Goal: Information Seeking & Learning: Learn about a topic

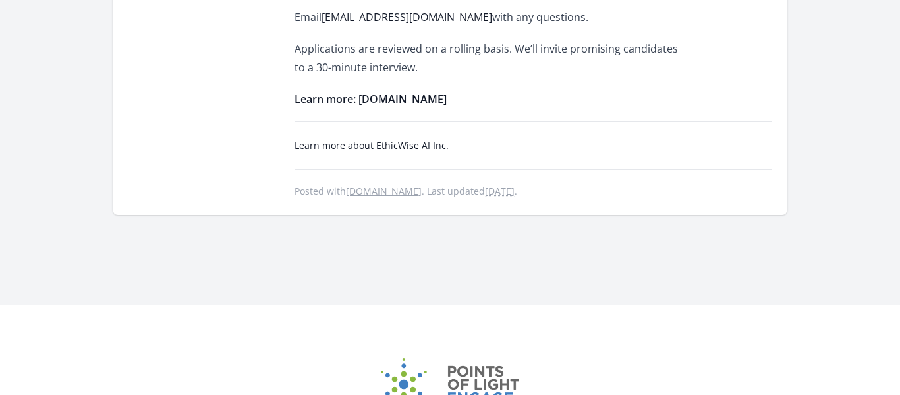
scroll to position [1342, 0]
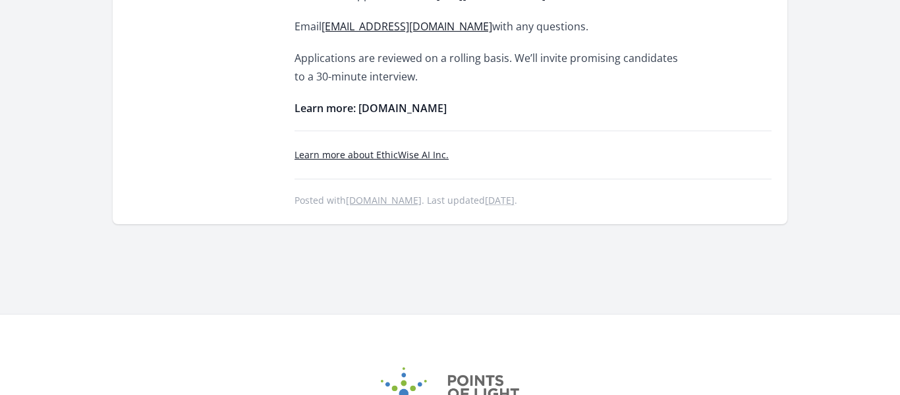
copy strong "ethicwiseai.org"
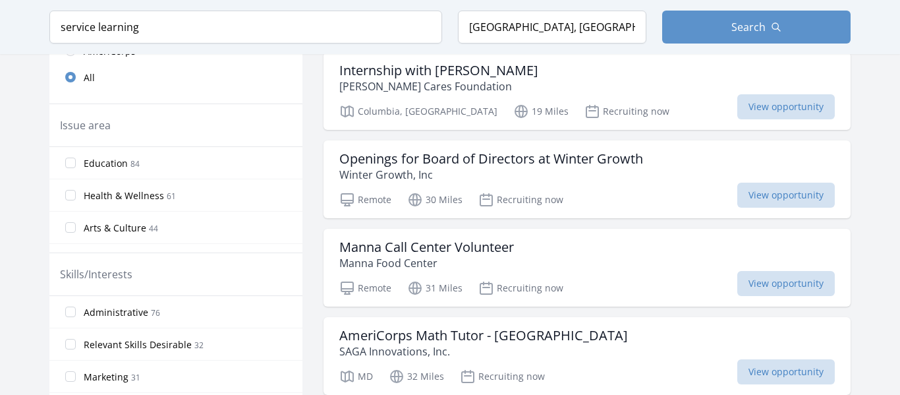
scroll to position [435, 0]
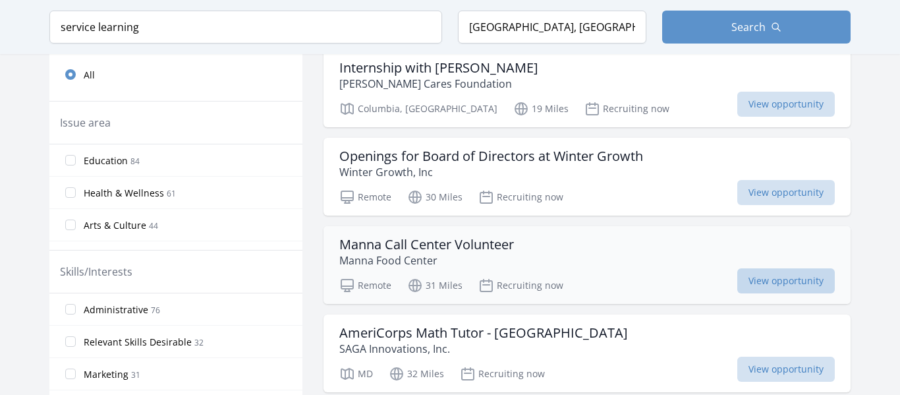
click at [781, 280] on span "View opportunity" at bounding box center [786, 280] width 98 height 25
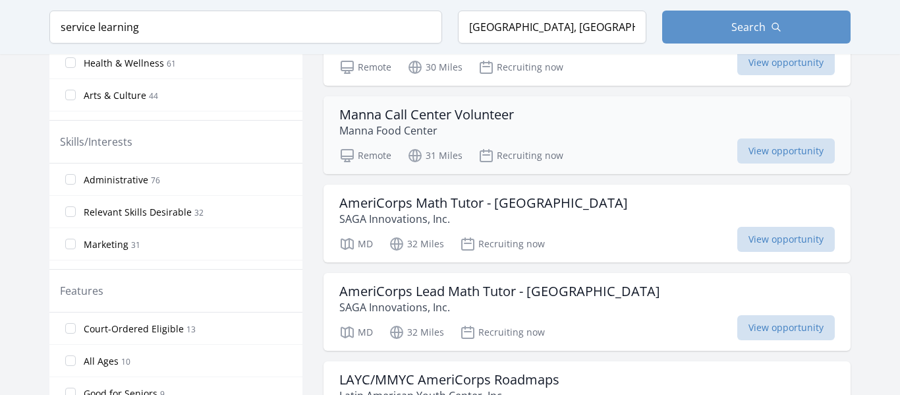
scroll to position [566, 0]
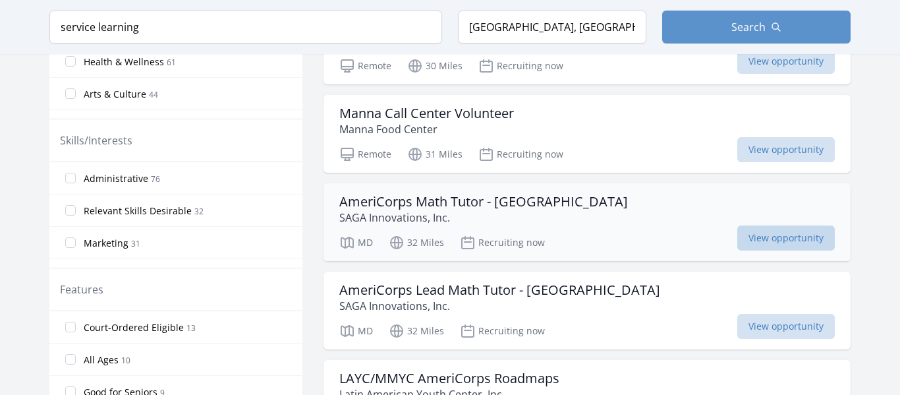
click at [765, 235] on span "View opportunity" at bounding box center [786, 237] width 98 height 25
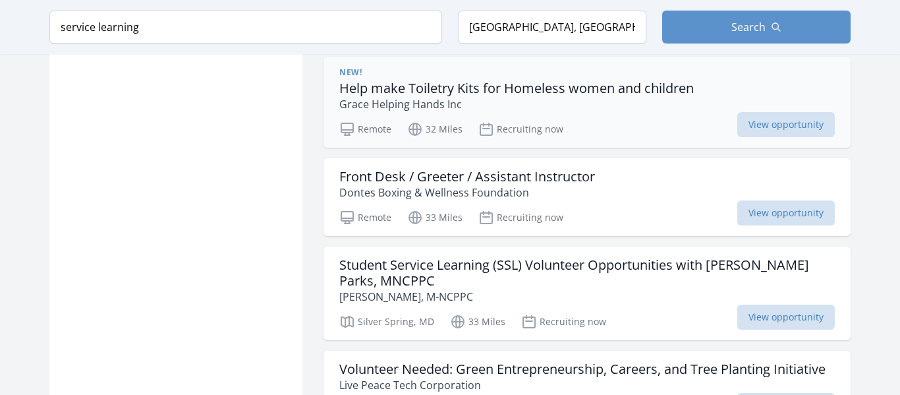
scroll to position [1051, 0]
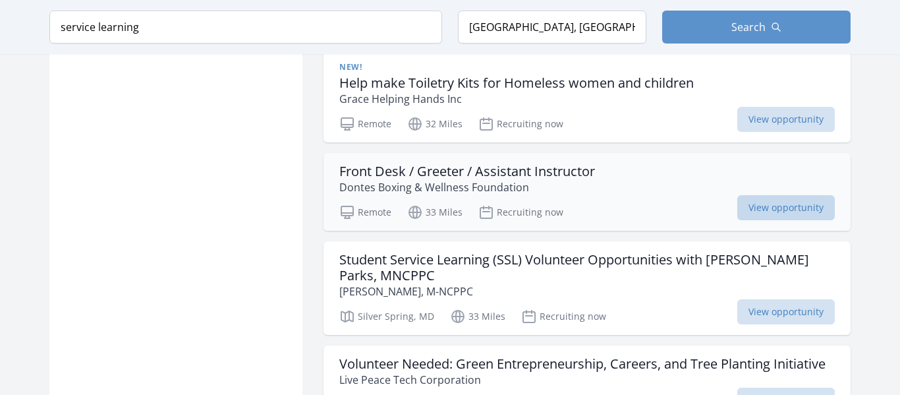
click at [789, 213] on span "View opportunity" at bounding box center [786, 207] width 98 height 25
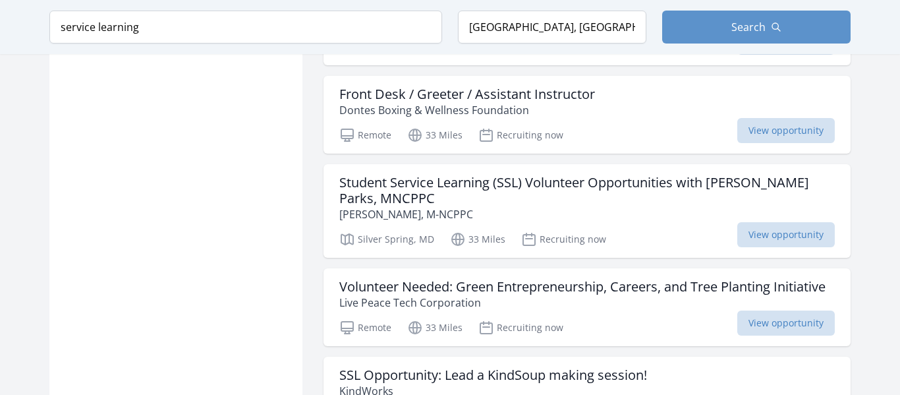
scroll to position [1130, 0]
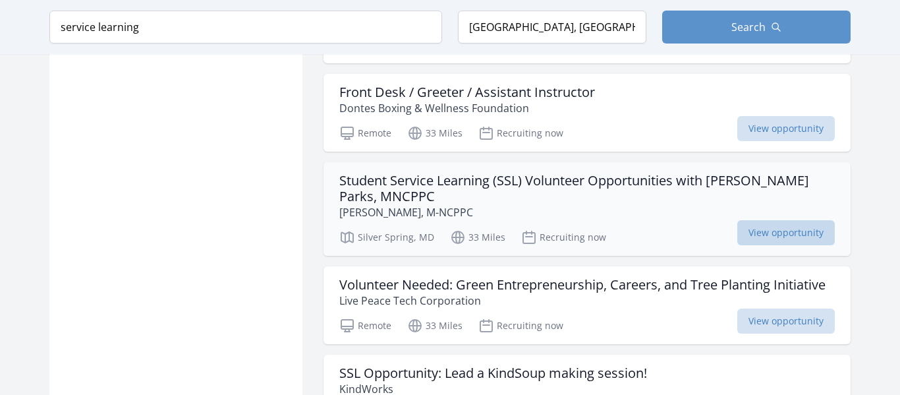
click at [781, 235] on span "View opportunity" at bounding box center [786, 232] width 98 height 25
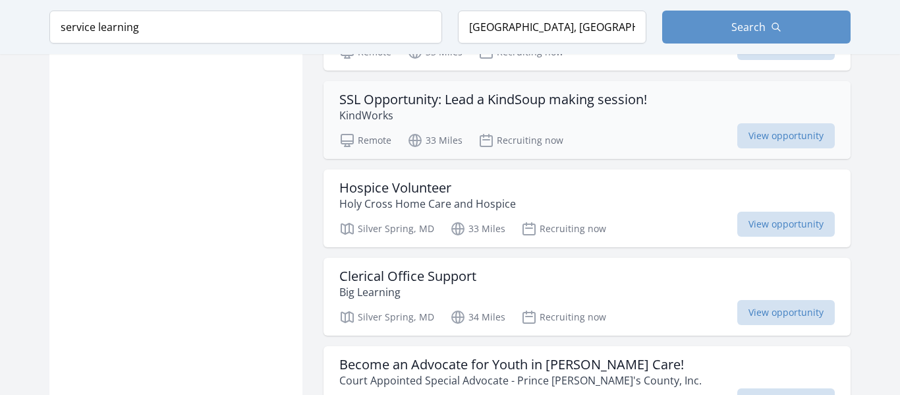
scroll to position [1408, 0]
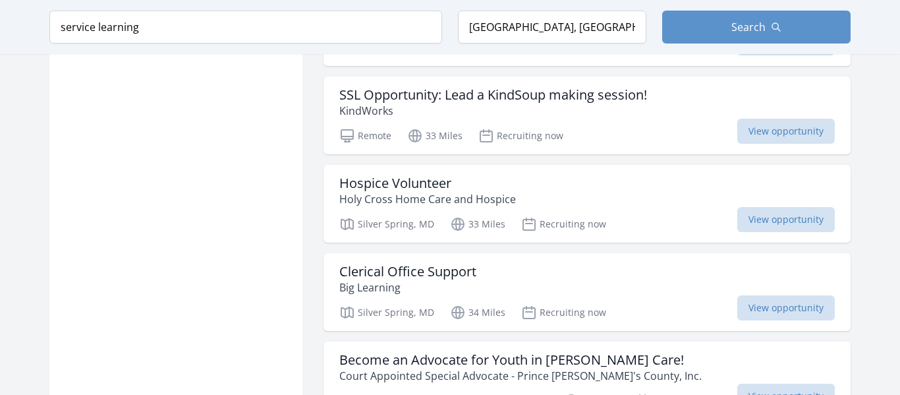
click at [780, 128] on span "View opportunity" at bounding box center [786, 131] width 98 height 25
click at [778, 213] on span "View opportunity" at bounding box center [786, 219] width 98 height 25
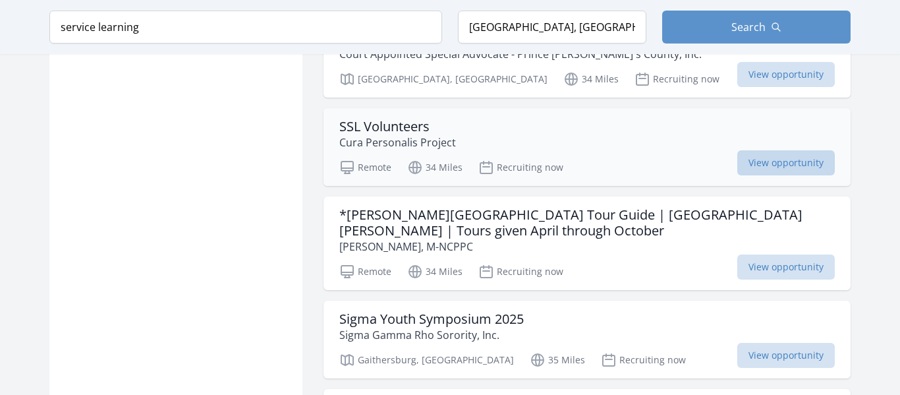
scroll to position [1749, 0]
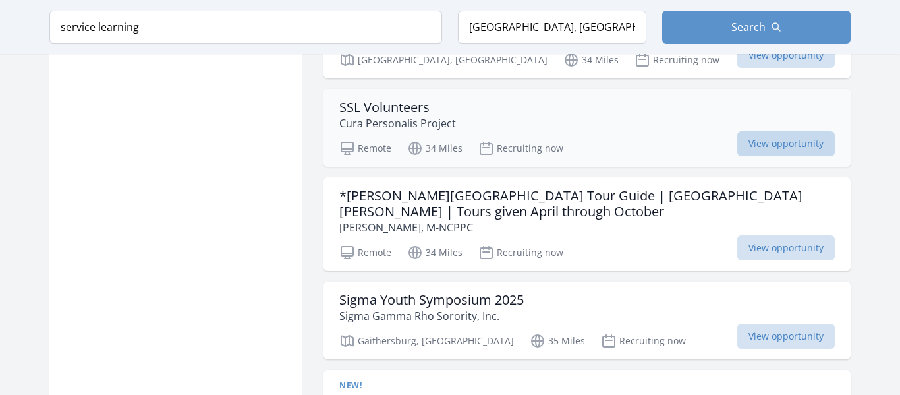
click at [787, 139] on span "View opportunity" at bounding box center [786, 143] width 98 height 25
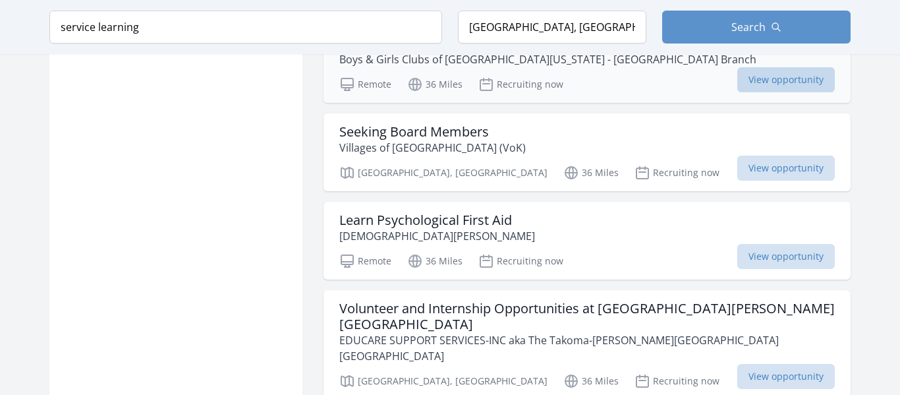
scroll to position [2685, 0]
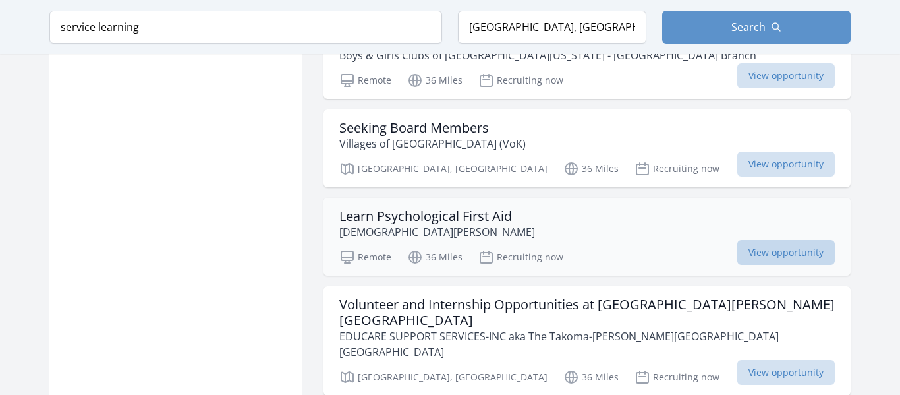
click at [770, 241] on span "View opportunity" at bounding box center [786, 252] width 98 height 25
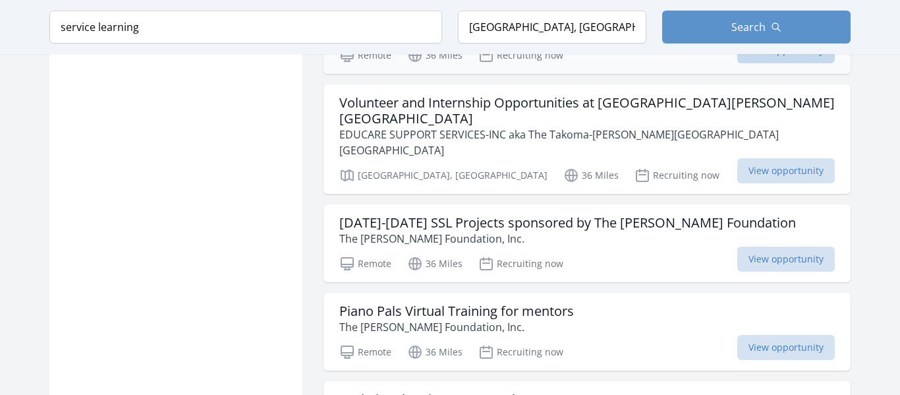
scroll to position [2890, 0]
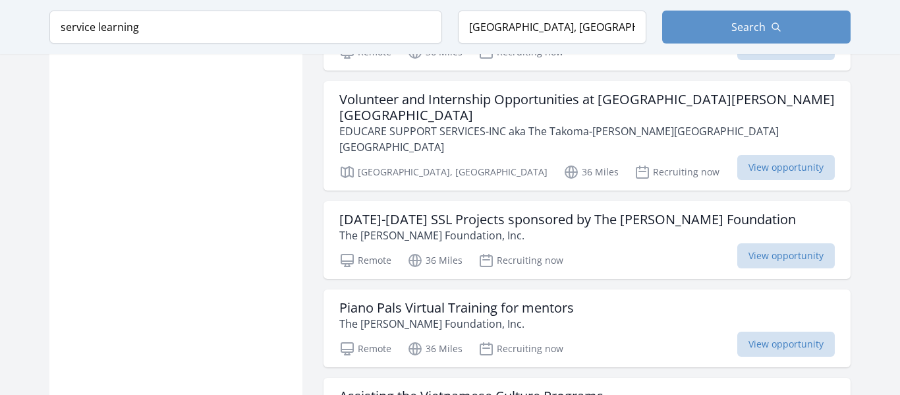
click at [284, 314] on div "Active filters Clear filters Query : service learning ✕ Within Any distance , 5…" at bounding box center [175, 42] width 253 height 5650
click at [799, 331] on span "View opportunity" at bounding box center [786, 343] width 98 height 25
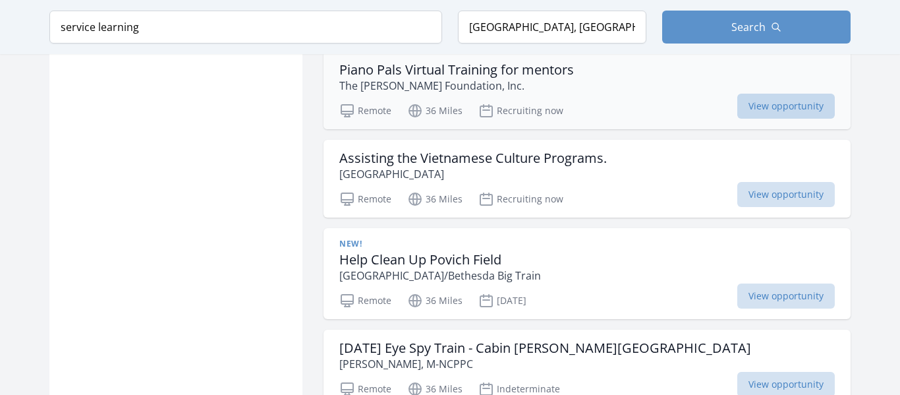
scroll to position [3128, 0]
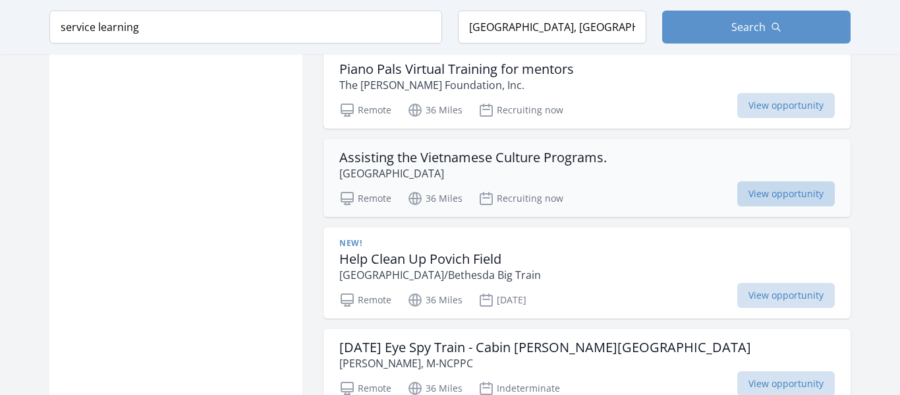
click at [817, 181] on span "View opportunity" at bounding box center [786, 193] width 98 height 25
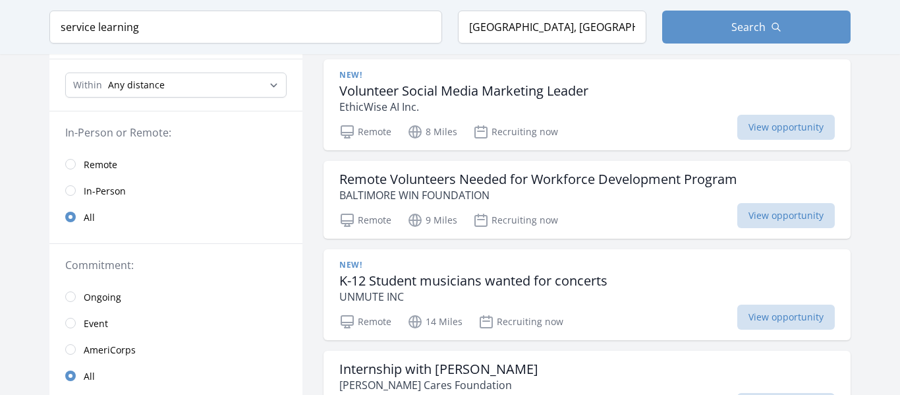
scroll to position [136, 0]
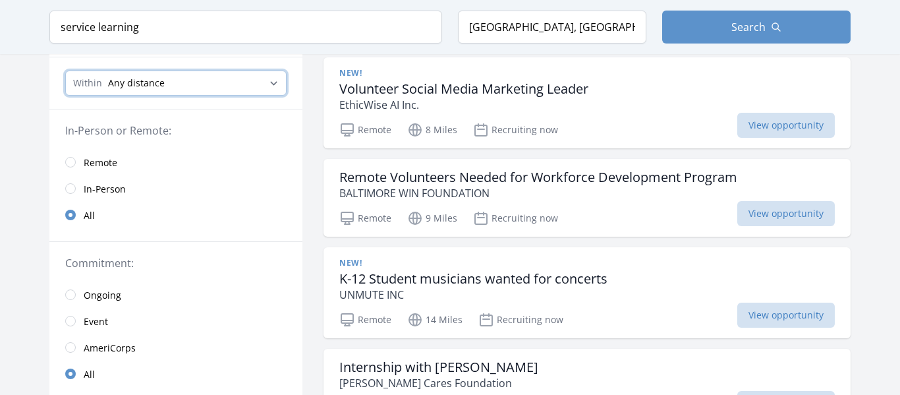
click at [183, 89] on select "Any distance , 5 Miles , 20 Miles , 50 Miles , 100 Miles" at bounding box center [175, 82] width 221 height 25
select select "32186"
click at [65, 70] on select "Any distance , 5 Miles , 20 Miles , 50 Miles , 100 Miles" at bounding box center [175, 82] width 221 height 25
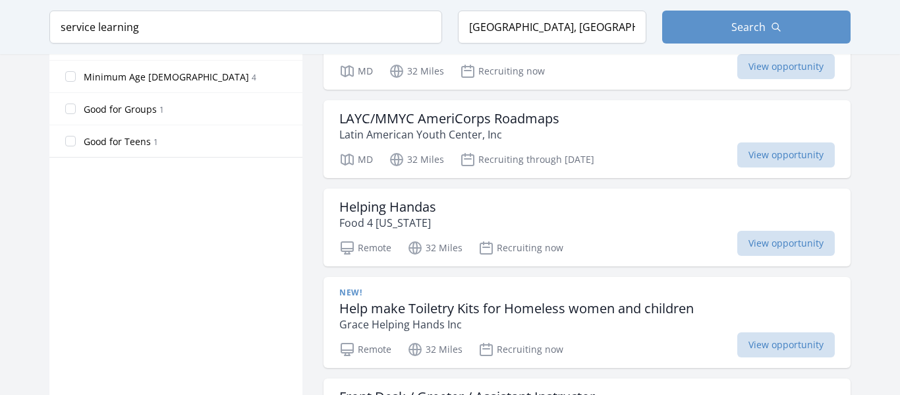
scroll to position [824, 0]
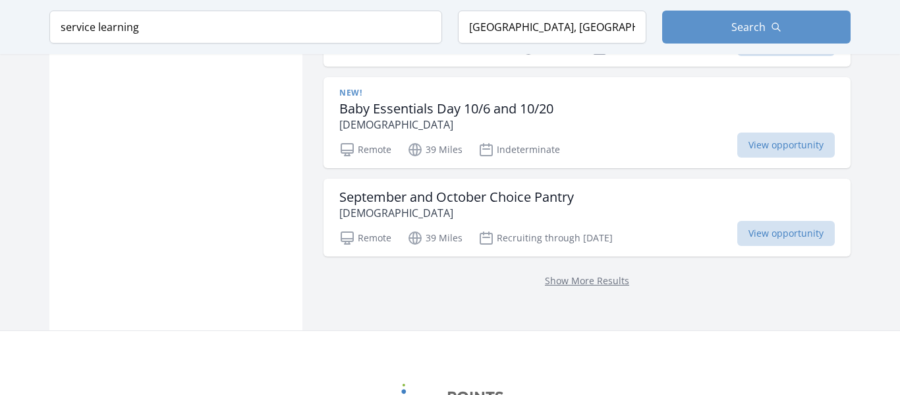
scroll to position [5416, 0]
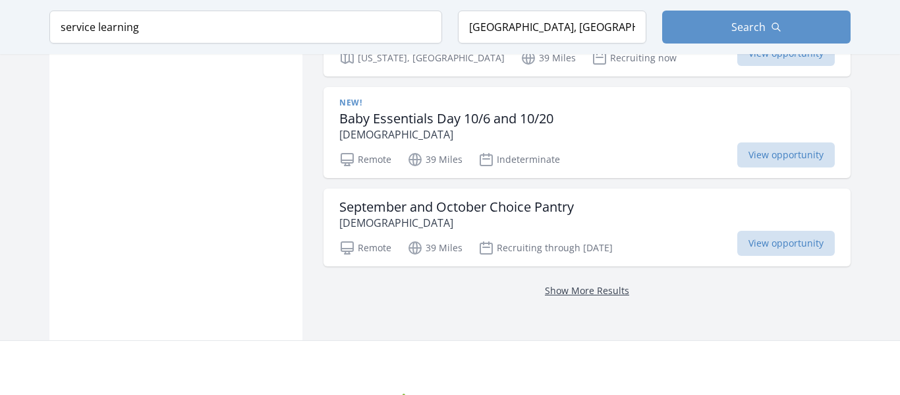
click at [567, 284] on link "Show More Results" at bounding box center [587, 290] width 84 height 13
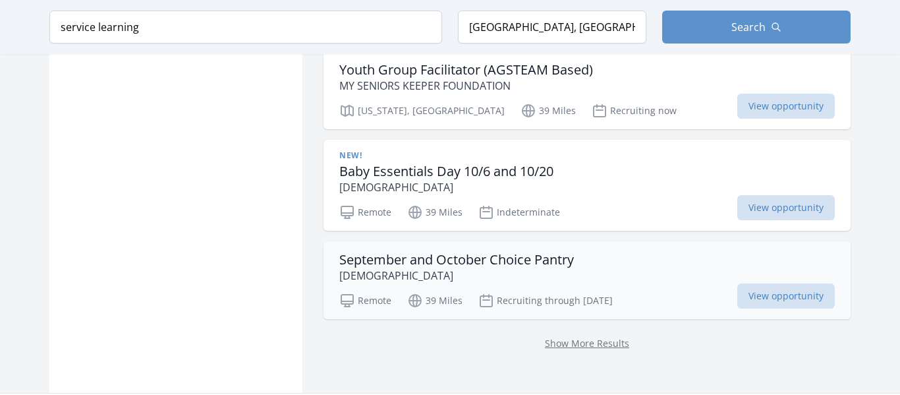
scroll to position [5345, 0]
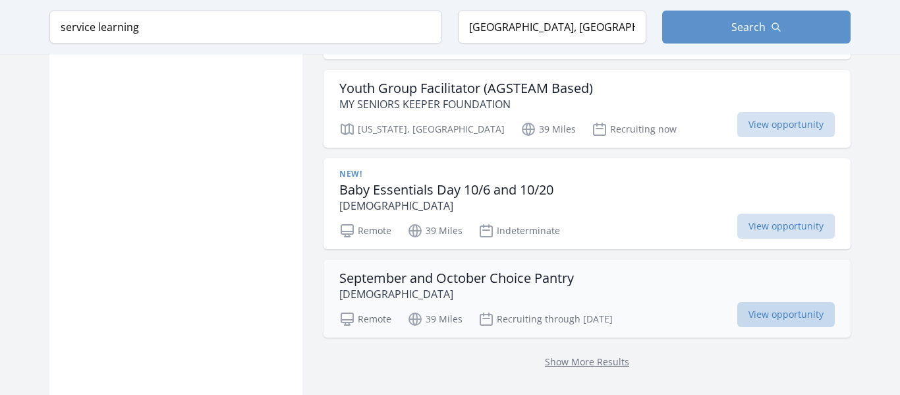
click at [758, 302] on span "View opportunity" at bounding box center [786, 314] width 98 height 25
click at [511, 182] on h3 "Baby Essentials Day 10/6 and 10/20" at bounding box center [446, 190] width 214 height 16
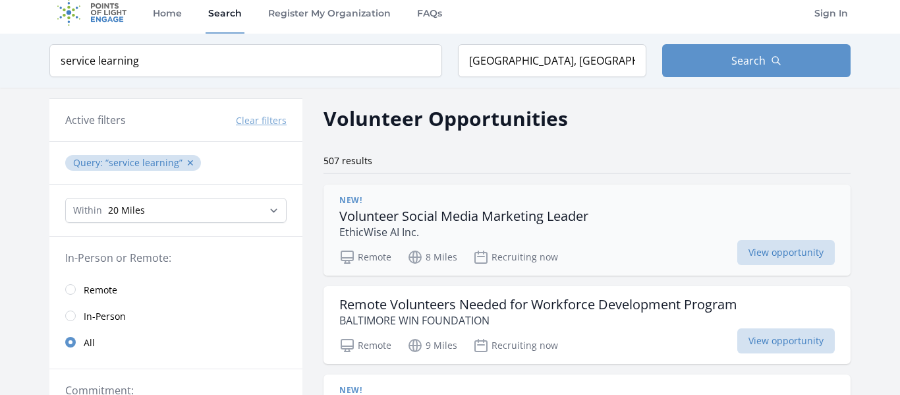
scroll to position [0, 0]
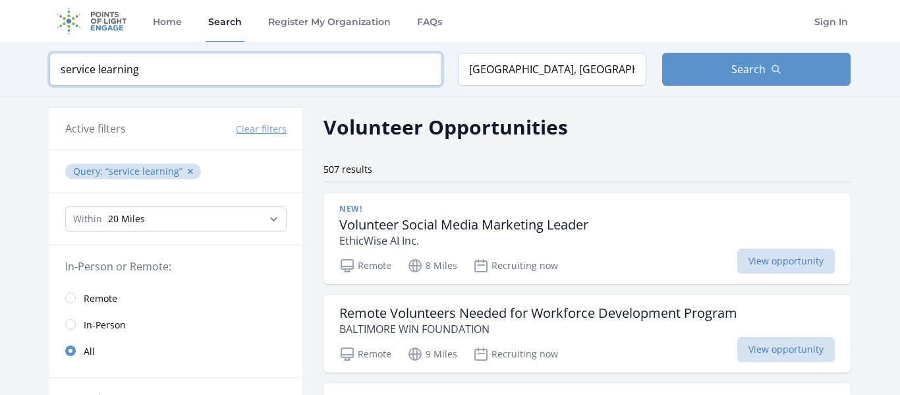
click at [302, 69] on input "service learning" at bounding box center [245, 69] width 393 height 33
type input "ssl"
click button "submit" at bounding box center [0, 0] width 0 height 0
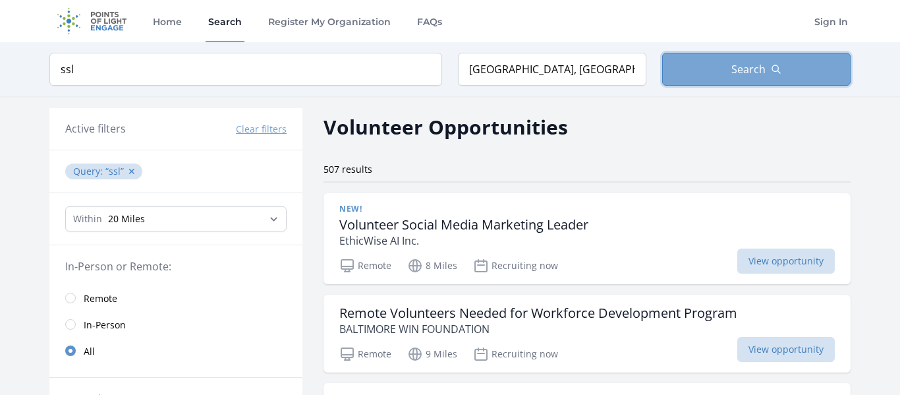
click at [755, 57] on button "Search" at bounding box center [756, 69] width 188 height 33
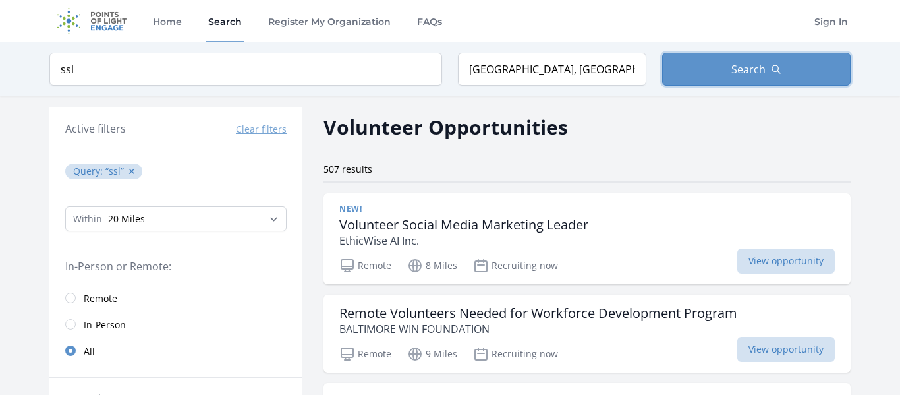
scroll to position [16, 0]
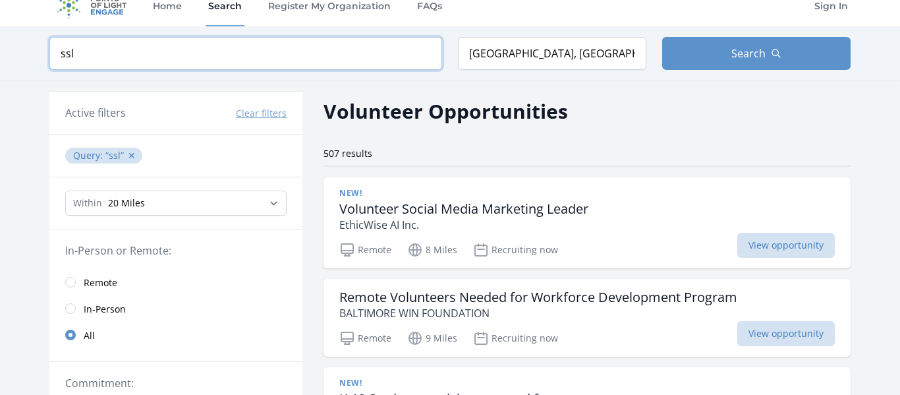
click at [381, 65] on input "ssl" at bounding box center [245, 53] width 393 height 33
click button "submit" at bounding box center [0, 0] width 0 height 0
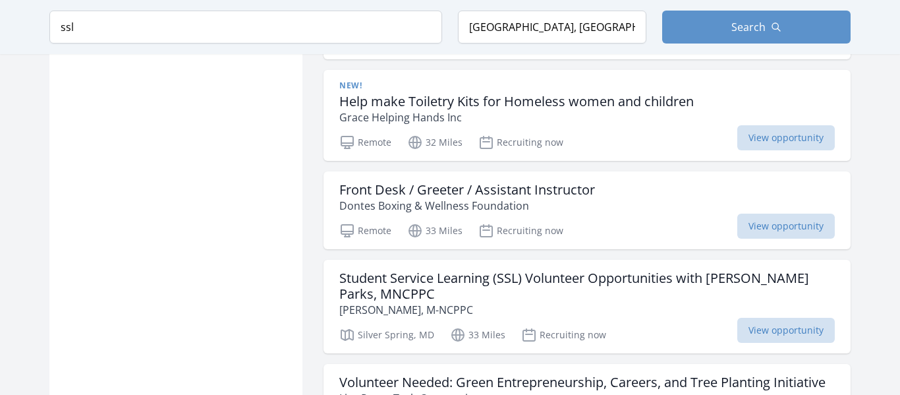
scroll to position [1034, 0]
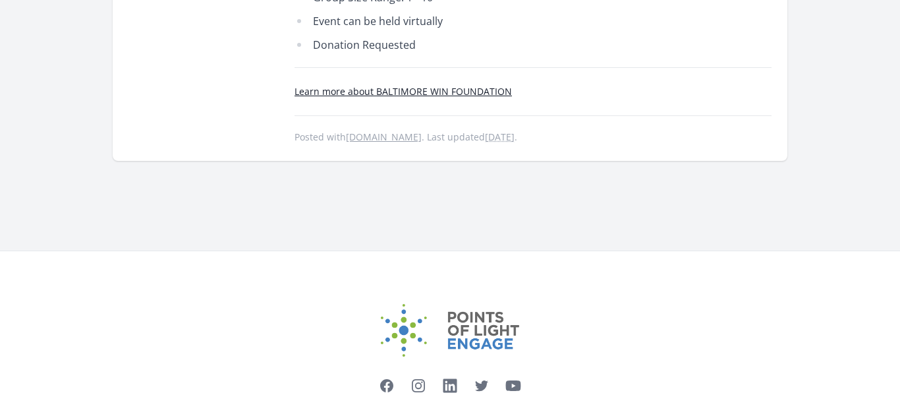
scroll to position [654, 0]
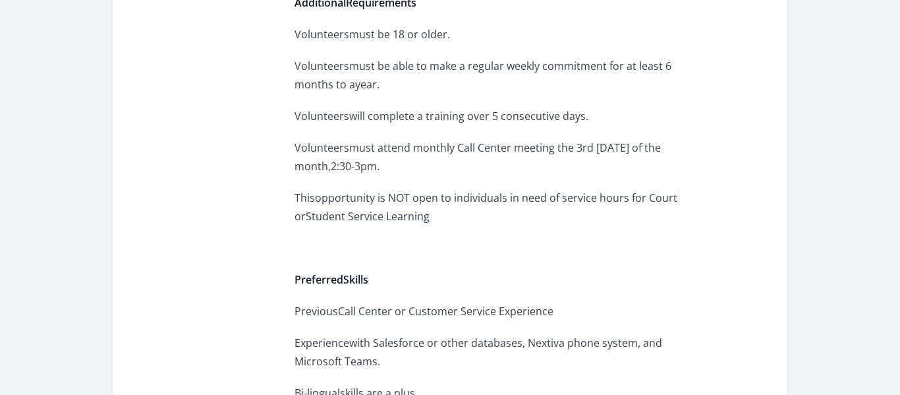
scroll to position [943, 0]
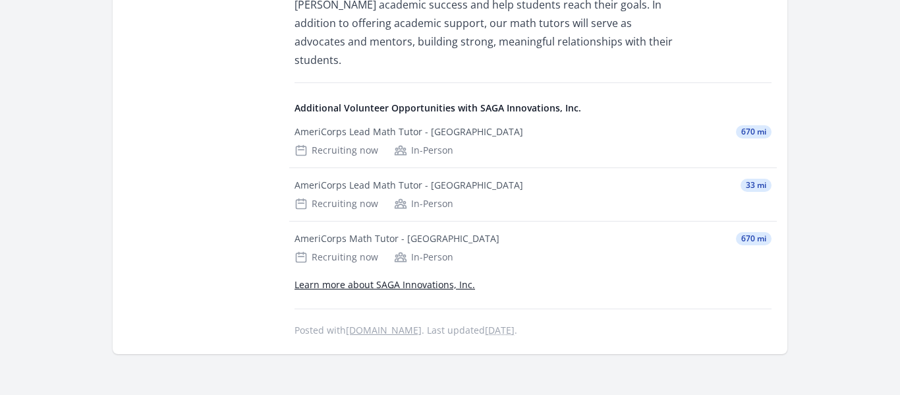
scroll to position [679, 0]
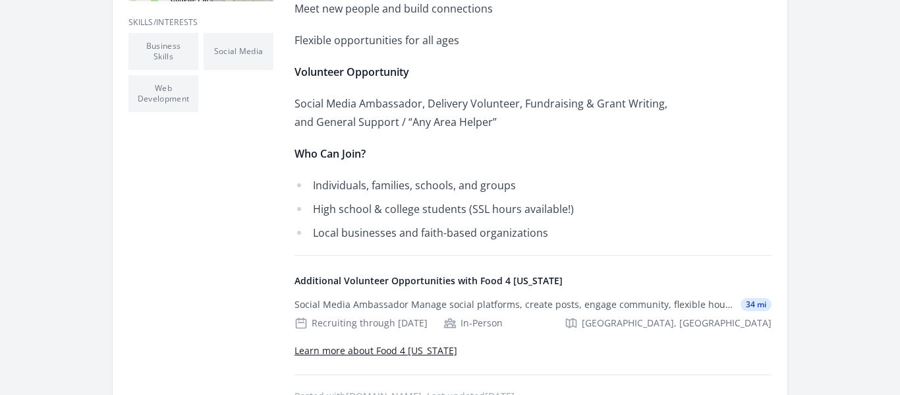
scroll to position [471, 0]
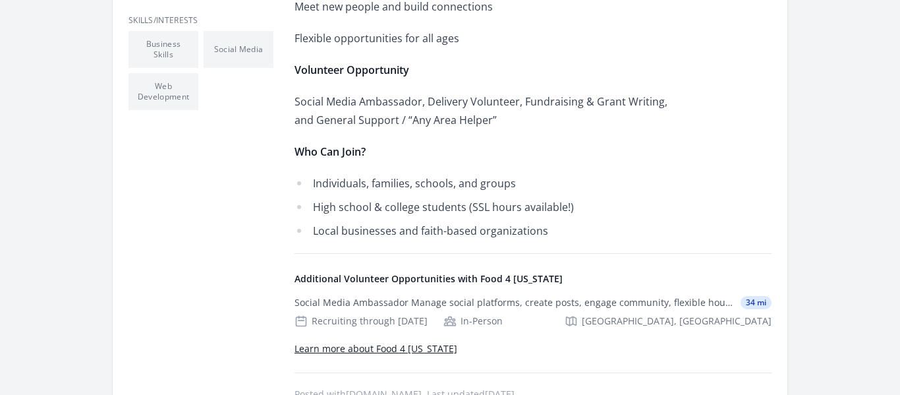
click at [505, 219] on ul "Individuals, families, schools, and groups High school & college students (SSL …" at bounding box center [487, 207] width 385 height 66
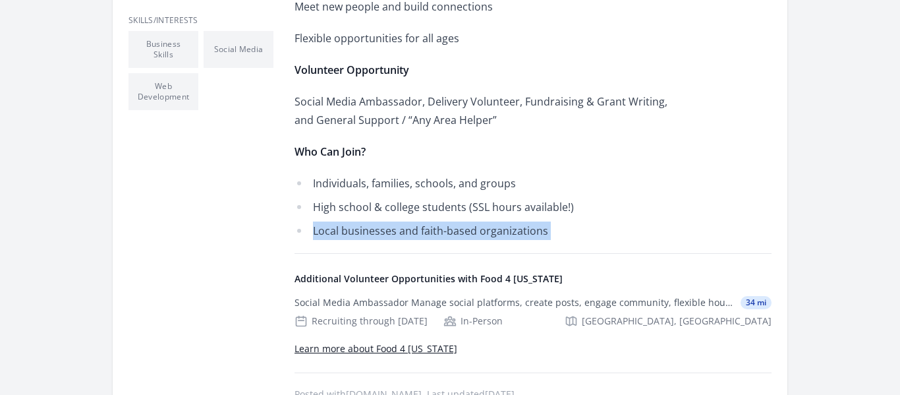
click at [505, 219] on ul "Individuals, families, schools, and groups High school & college students (SSL …" at bounding box center [487, 207] width 385 height 66
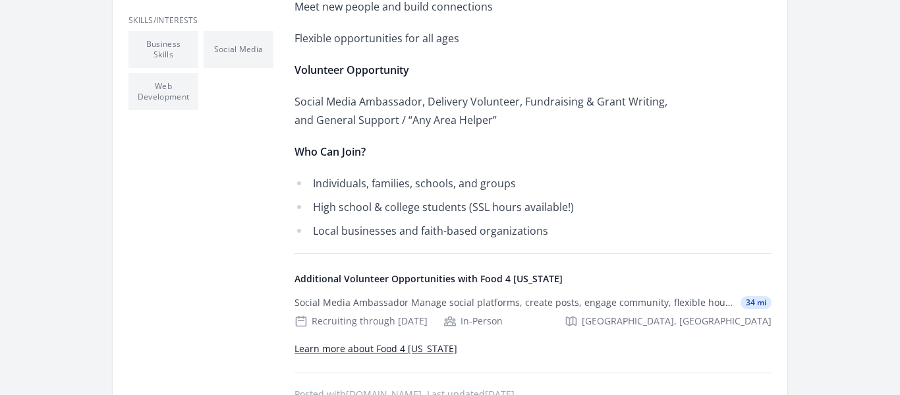
click at [505, 219] on ul "Individuals, families, schools, and groups High school & college students (SSL …" at bounding box center [487, 207] width 385 height 66
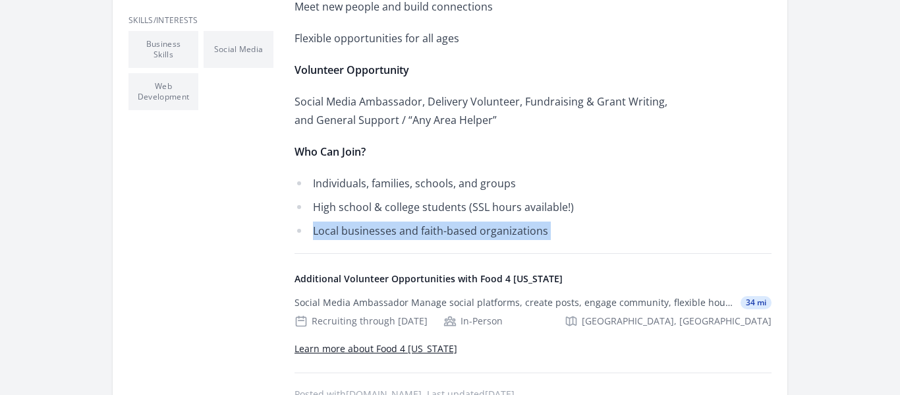
click at [505, 219] on ul "Individuals, families, schools, and groups High school & college students (SSL …" at bounding box center [487, 207] width 385 height 66
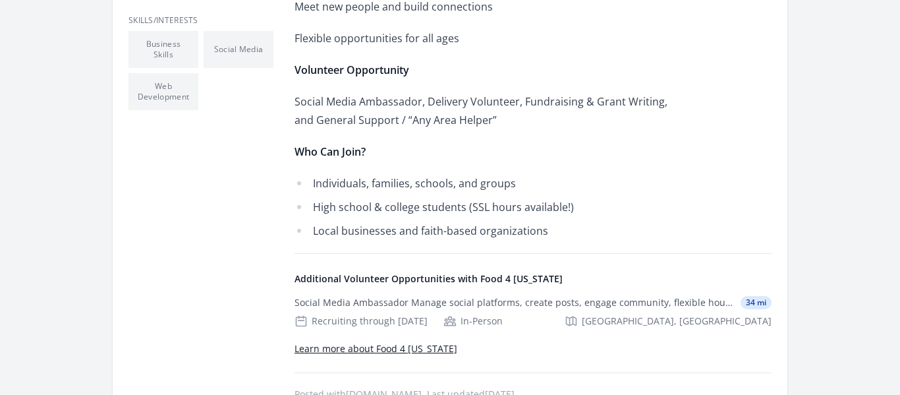
click at [505, 219] on ul "Individuals, families, schools, and groups High school & college students (SSL …" at bounding box center [487, 207] width 385 height 66
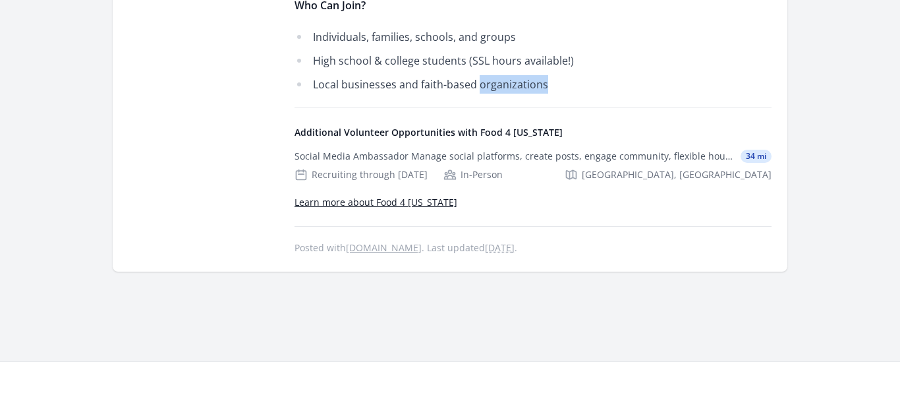
scroll to position [658, 0]
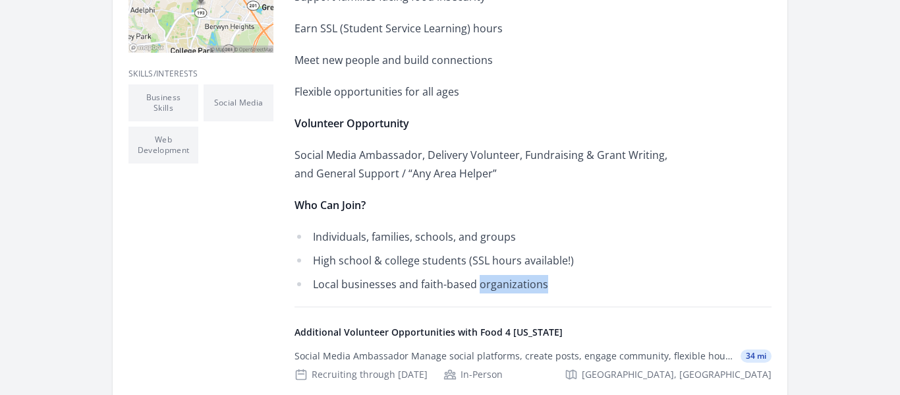
click at [504, 247] on ul "Individuals, families, schools, and groups High school & college students (SSL …" at bounding box center [487, 260] width 385 height 66
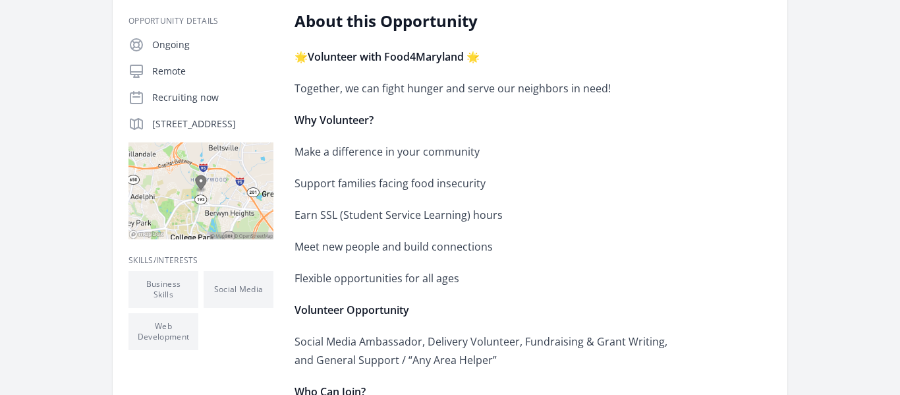
scroll to position [230, 0]
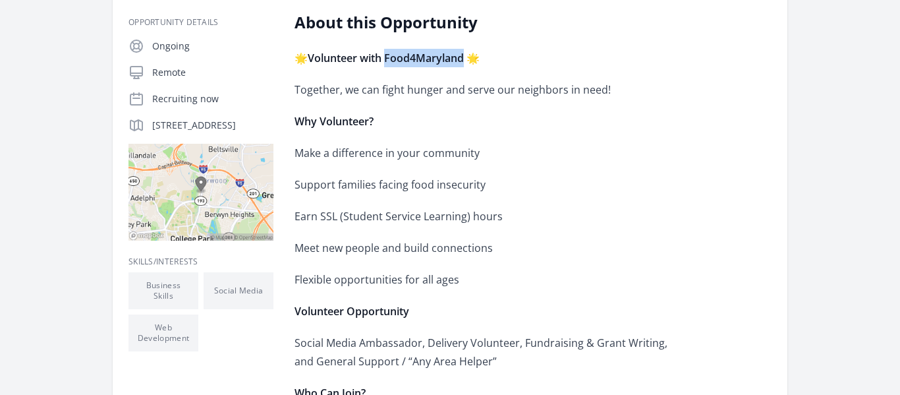
drag, startPoint x: 389, startPoint y: 54, endPoint x: 466, endPoint y: 57, distance: 77.1
click at [466, 57] on strong "Volunteer with Food4Maryland 🌟" at bounding box center [394, 58] width 172 height 14
copy strong "Food4Maryland"
click at [503, 165] on div "🌟 Volunteer with Food4Maryland 🌟 Together, we can fight hunger and serve our ne…" at bounding box center [487, 265] width 385 height 432
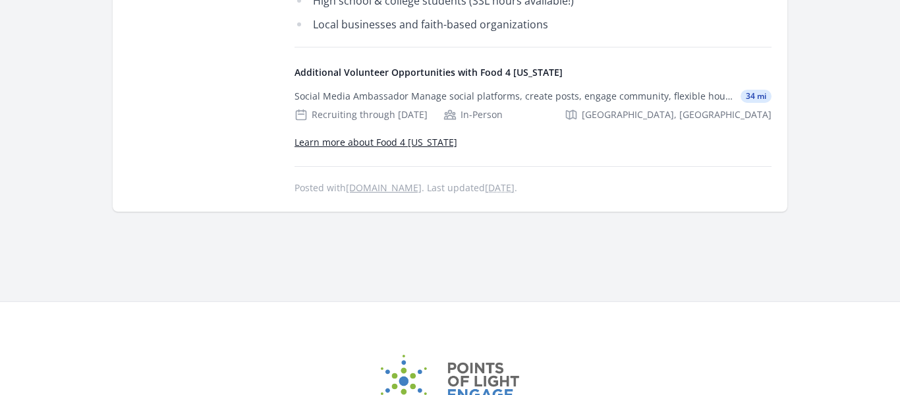
scroll to position [671, 0]
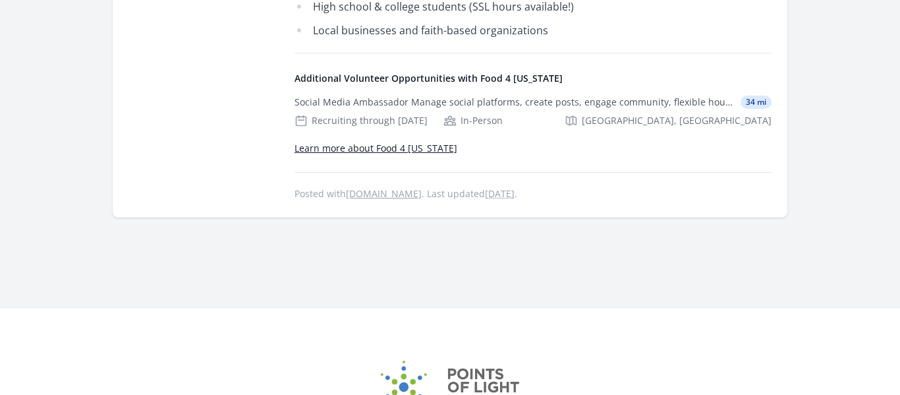
click at [490, 82] on h4 "Additional Volunteer Opportunities with Food 4 Maryland" at bounding box center [533, 78] width 477 height 13
click at [525, 105] on div "Social Media Ambassador Manage social platforms, create posts, engage community…" at bounding box center [515, 102] width 441 height 13
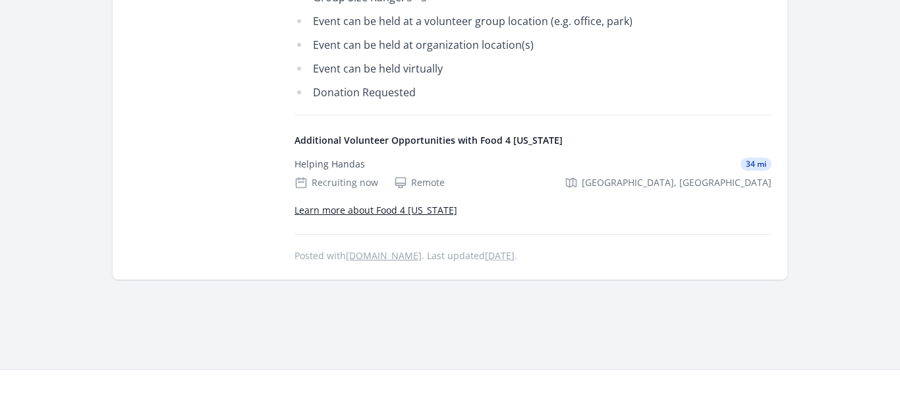
scroll to position [826, 0]
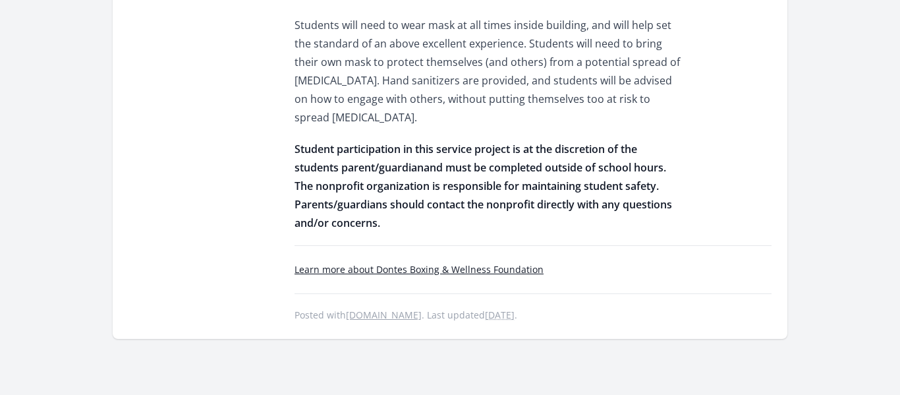
scroll to position [976, 0]
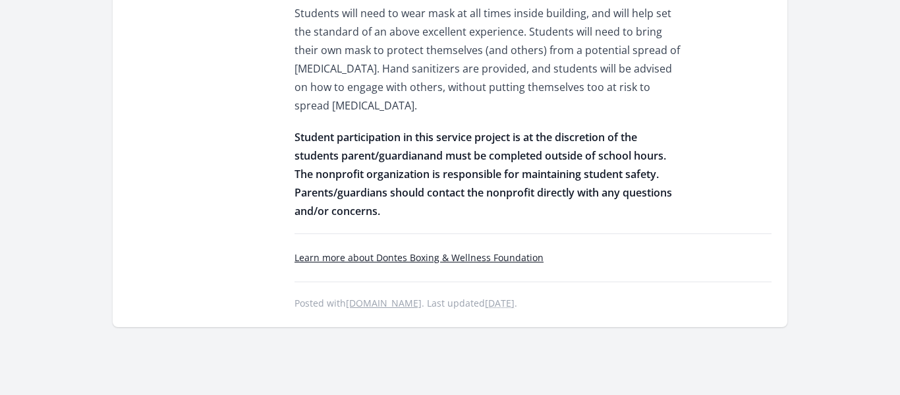
click at [571, 148] on span "and must be completed outside of school hours" at bounding box center [544, 155] width 240 height 14
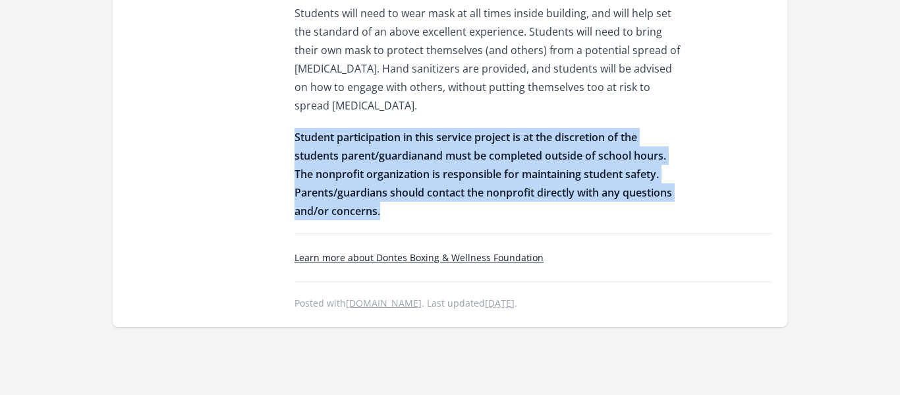
click at [571, 148] on span "and must be completed outside of school hours" at bounding box center [544, 155] width 240 height 14
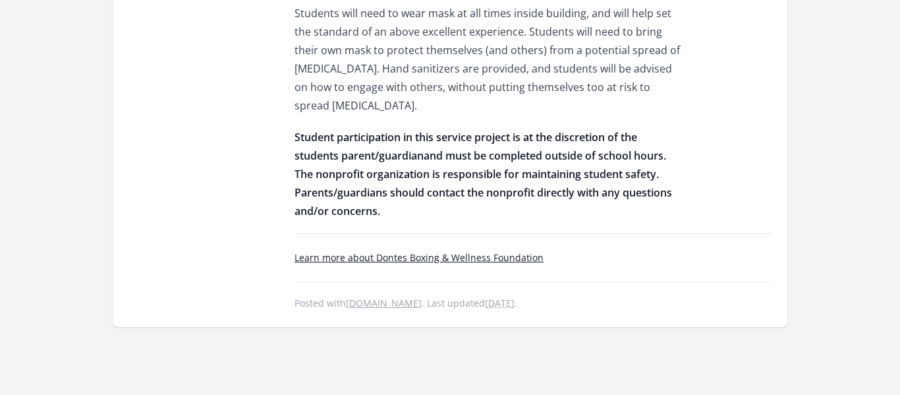
click at [571, 148] on span "and must be completed outside of school hours" at bounding box center [544, 155] width 240 height 14
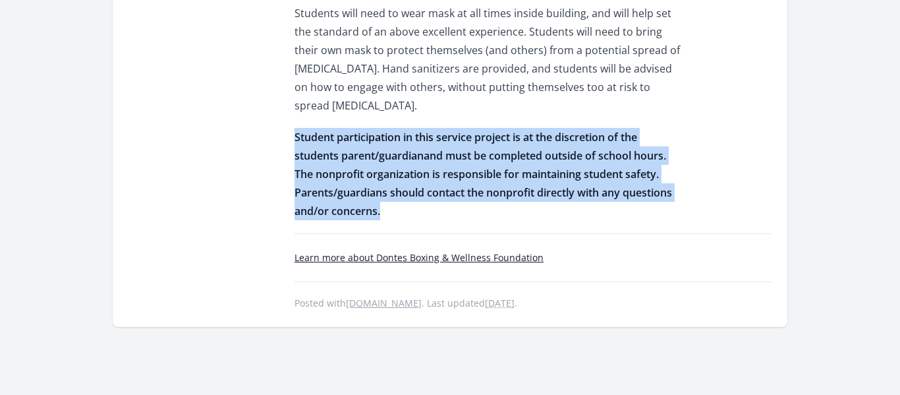
click at [571, 148] on span "and must be completed outside of school hours" at bounding box center [544, 155] width 240 height 14
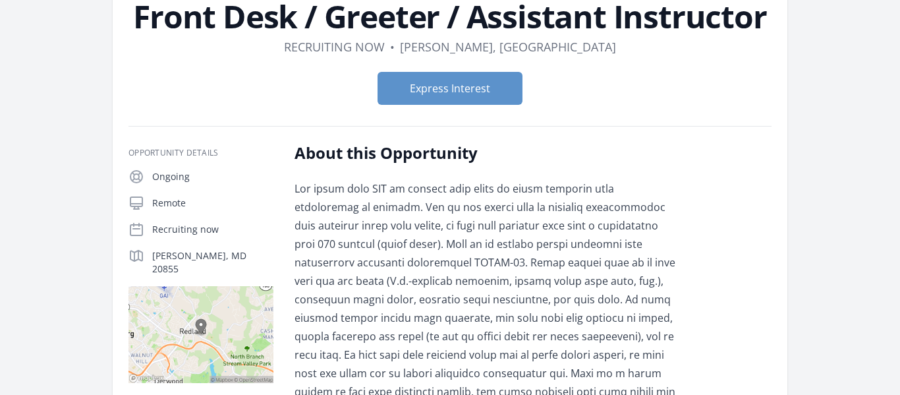
scroll to position [0, 0]
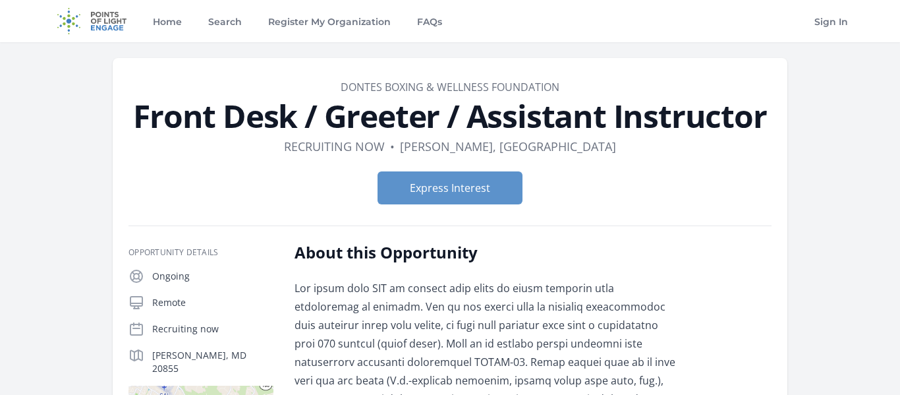
click at [401, 119] on h1 "Front Desk / Greeter / Assistant Instructor" at bounding box center [449, 116] width 643 height 32
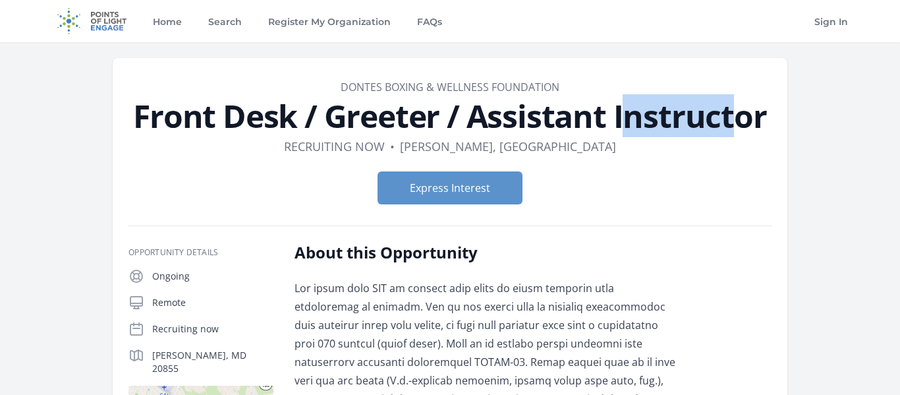
click at [401, 119] on h1 "Front Desk / Greeter / Assistant Instructor" at bounding box center [449, 116] width 643 height 32
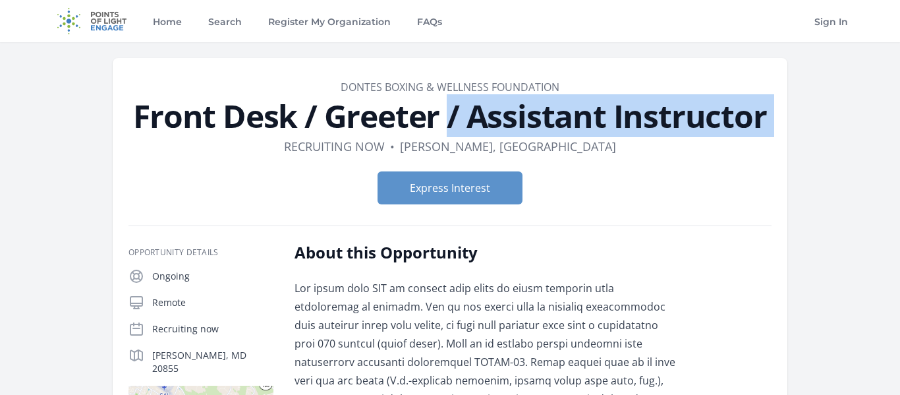
click at [401, 119] on h1 "Front Desk / Greeter / Assistant Instructor" at bounding box center [449, 116] width 643 height 32
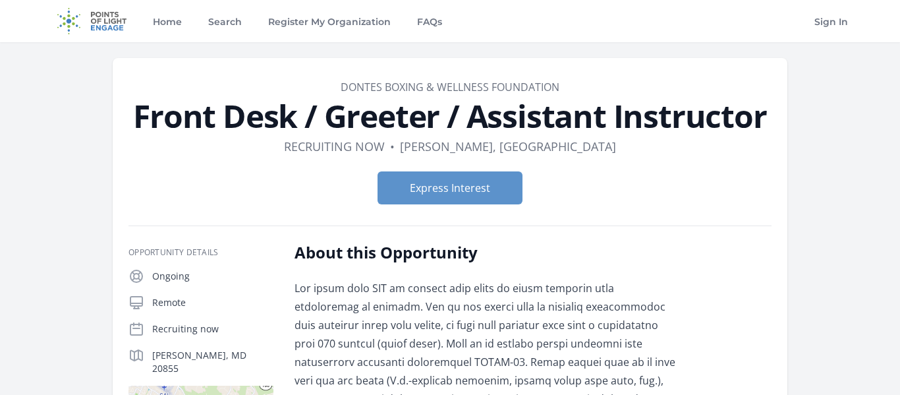
click at [418, 80] on link "Dontes Boxing & Wellness Foundation" at bounding box center [450, 87] width 219 height 14
drag, startPoint x: 326, startPoint y: 85, endPoint x: 637, endPoint y: 55, distance: 312.5
click at [621, 171] on form "Express Interest" at bounding box center [449, 187] width 643 height 33
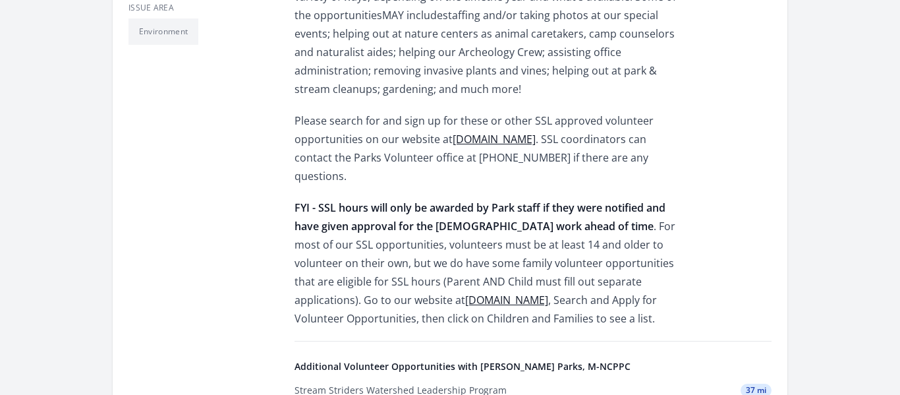
scroll to position [549, 0]
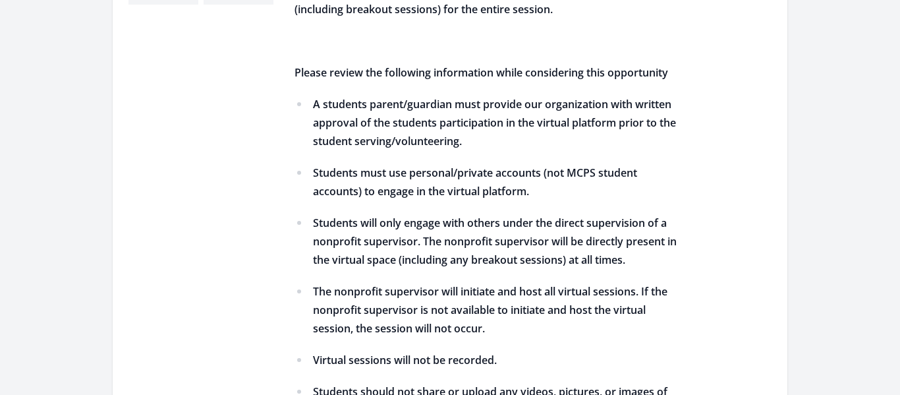
scroll to position [697, 0]
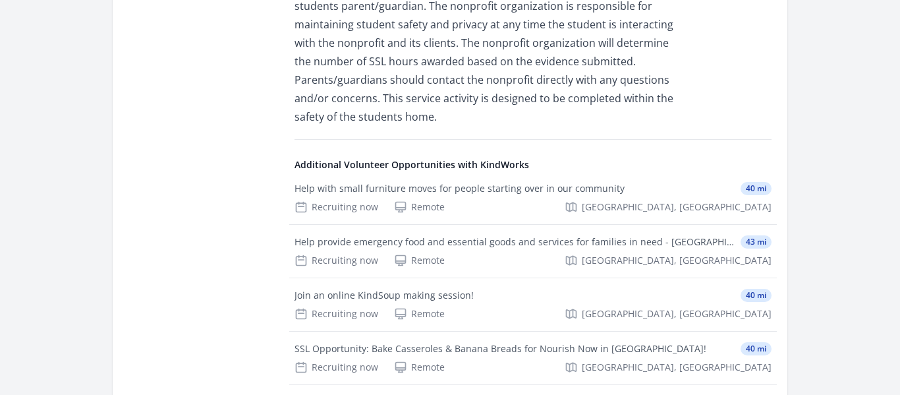
scroll to position [1589, 0]
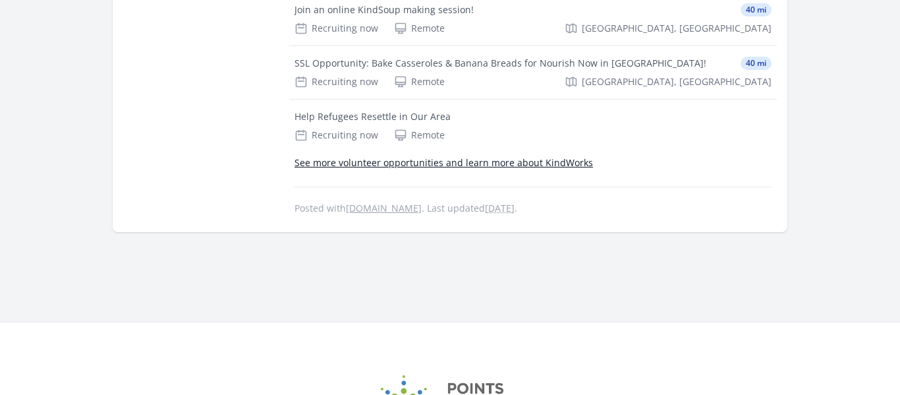
scroll to position [1875, 0]
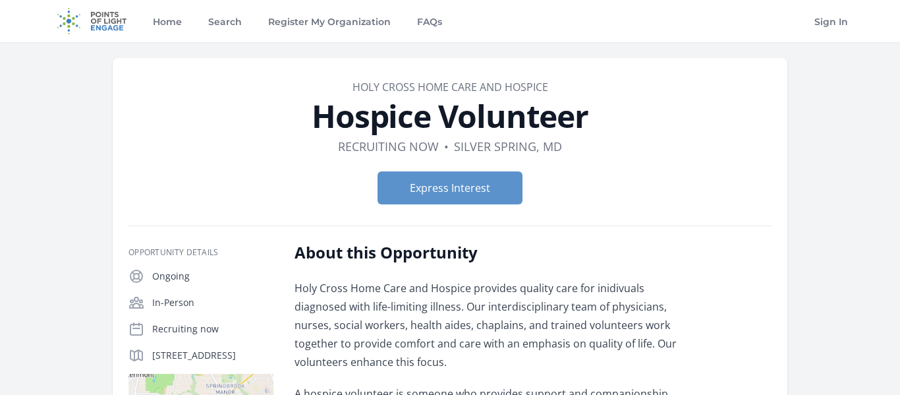
drag, startPoint x: 348, startPoint y: 86, endPoint x: 583, endPoint y: 79, distance: 235.3
click at [583, 79] on dd "Holy Cross Home Care and Hospice" at bounding box center [449, 87] width 643 height 16
copy link "Holy Cross Home Care and Hospice"
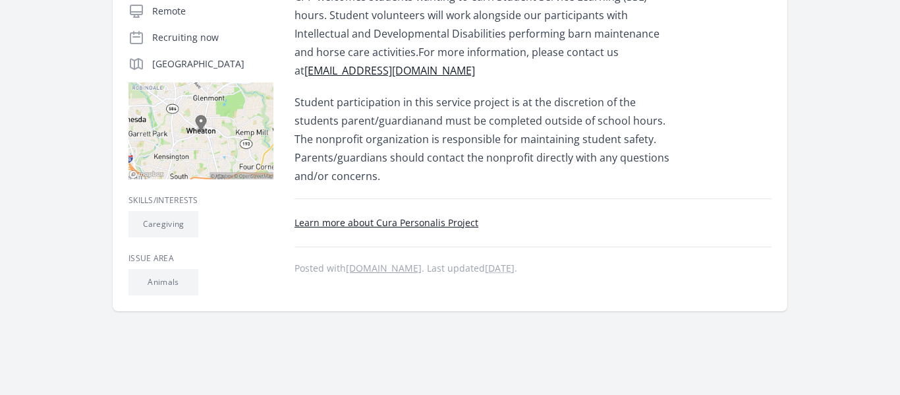
scroll to position [293, 0]
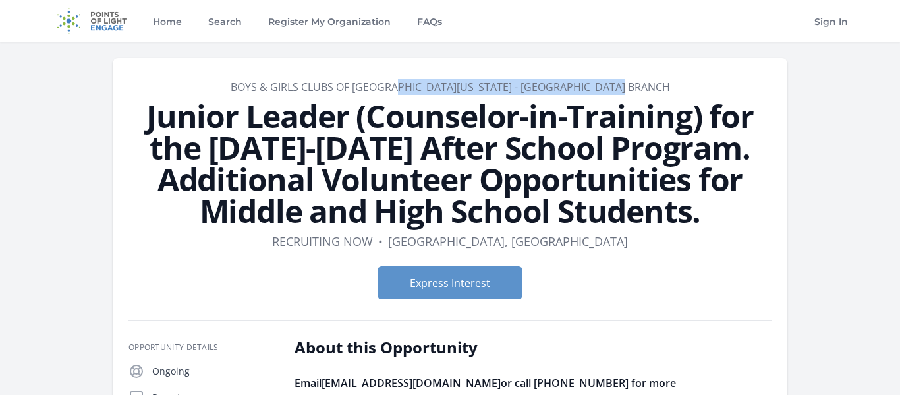
drag, startPoint x: 258, startPoint y: 91, endPoint x: 506, endPoint y: 86, distance: 247.8
click at [506, 86] on dd "Boys & Girls Clubs of [GEOGRAPHIC_DATA][US_STATE] - [GEOGRAPHIC_DATA] Branch" at bounding box center [449, 87] width 643 height 16
copy link "Boys & Girls Clubs of [GEOGRAPHIC_DATA][US_STATE]"
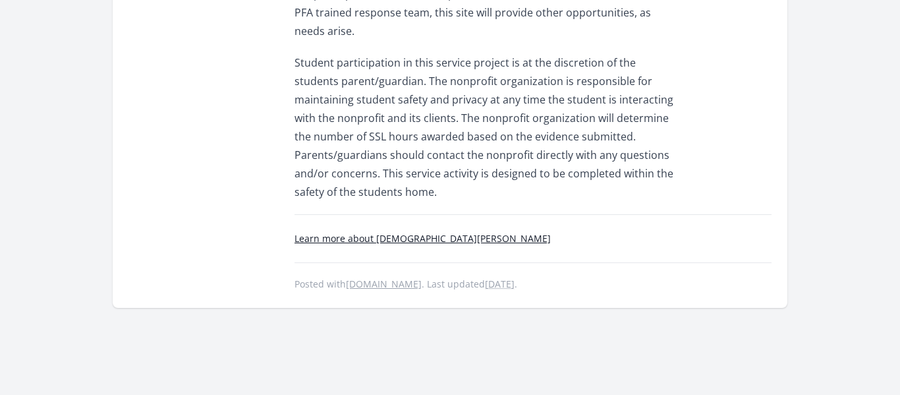
scroll to position [728, 0]
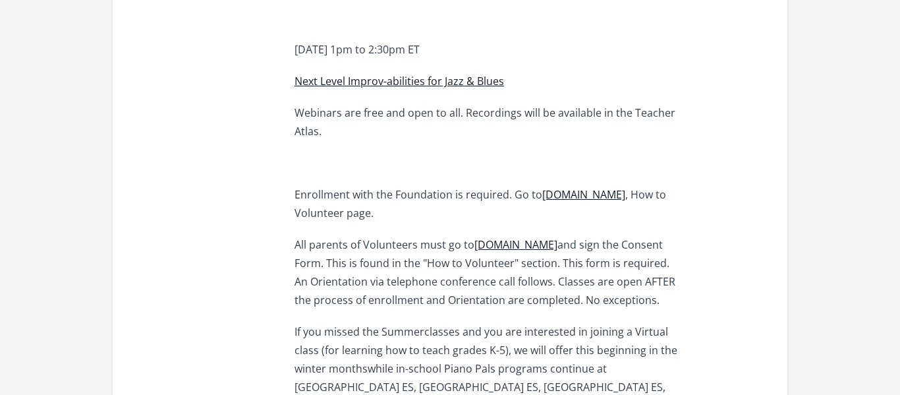
scroll to position [801, 0]
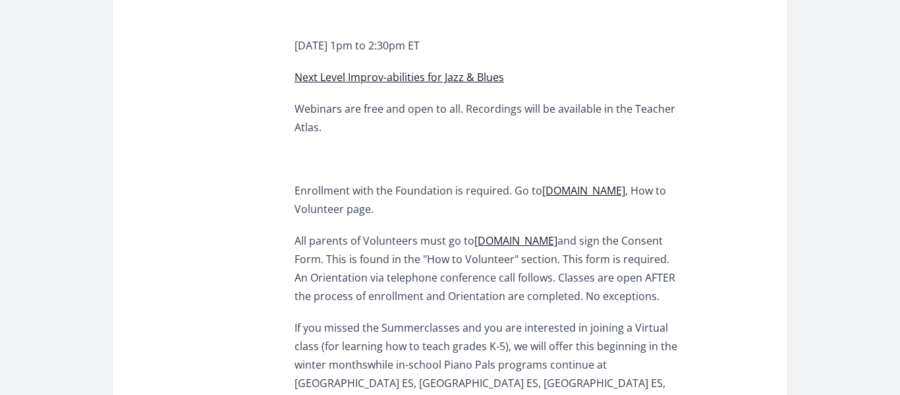
click at [596, 183] on link "[DOMAIN_NAME]" at bounding box center [583, 190] width 83 height 14
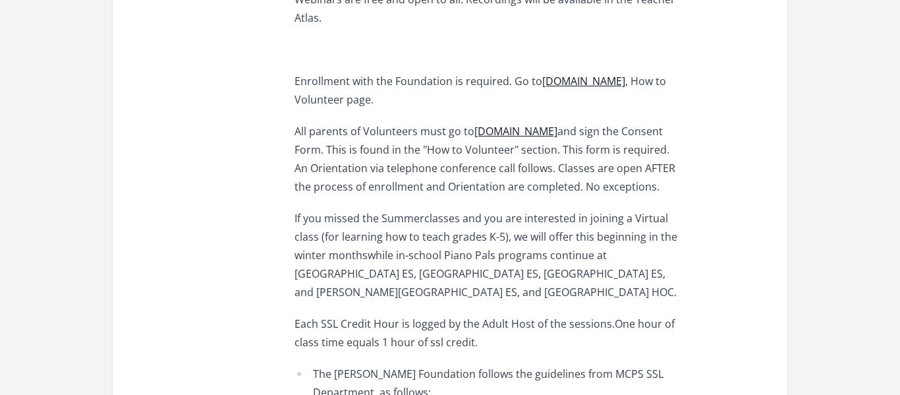
scroll to position [913, 0]
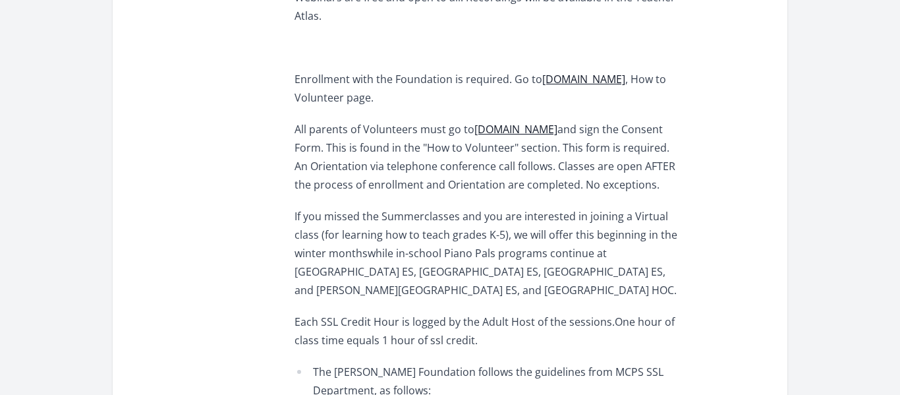
click at [391, 204] on div "Again this Fall, [PERSON_NAME] Foundation will offer these opportunities asfoll…" at bounding box center [487, 192] width 385 height 1652
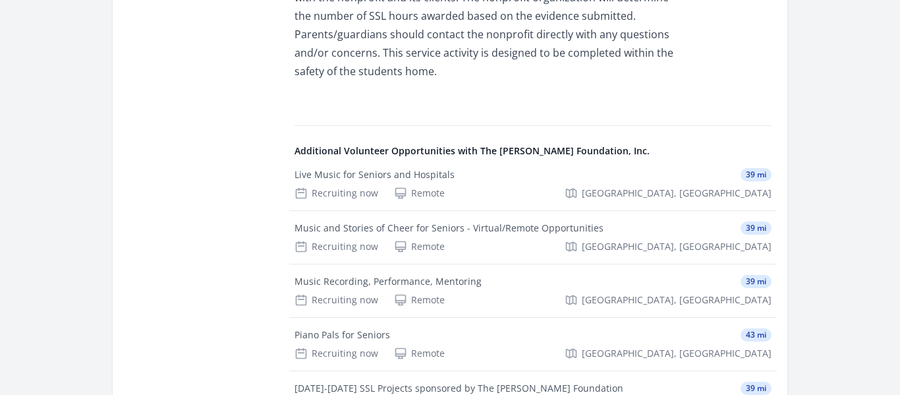
scroll to position [1833, 0]
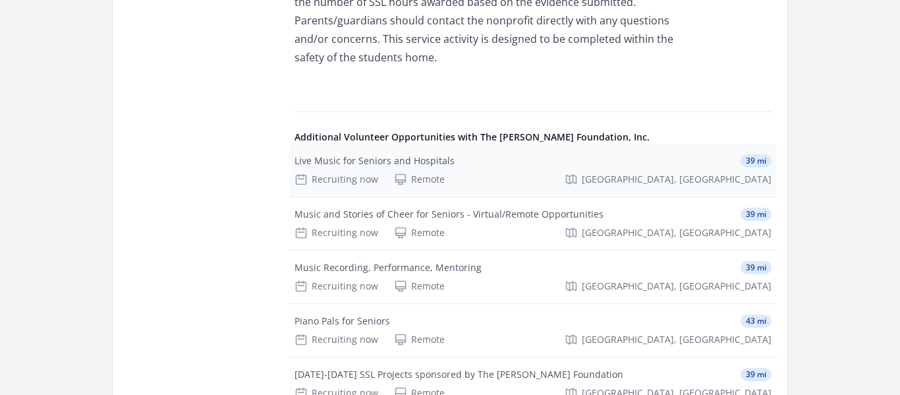
click at [410, 154] on div "Live Music for Seniors and Hospitals" at bounding box center [375, 160] width 160 height 13
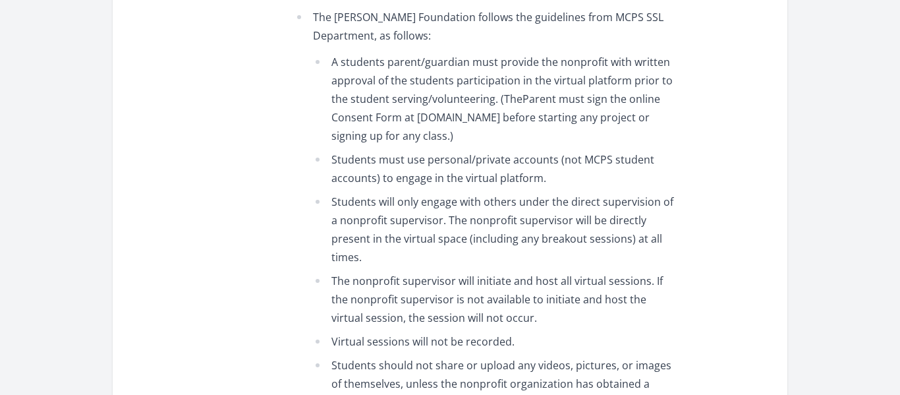
scroll to position [1244, 0]
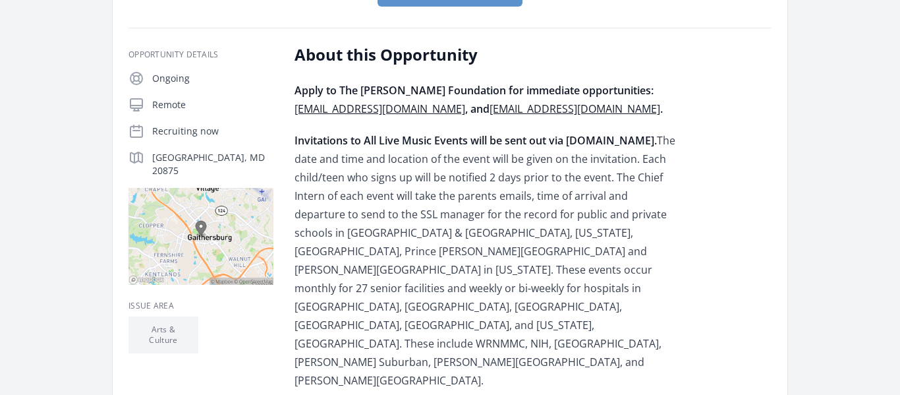
scroll to position [194, 0]
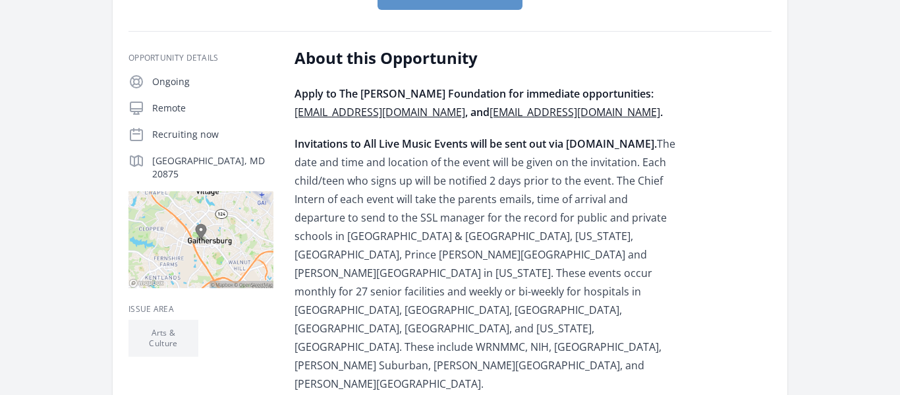
click at [416, 169] on p "Invitations to All Live Music Events will be sent out via Signup.com. The date …" at bounding box center [487, 263] width 385 height 258
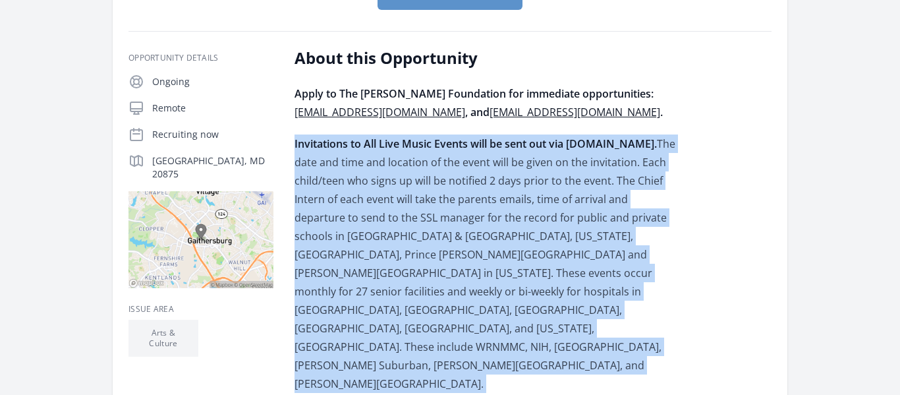
click at [416, 169] on p "Invitations to All Live Music Events will be sent out via Signup.com. The date …" at bounding box center [487, 263] width 385 height 258
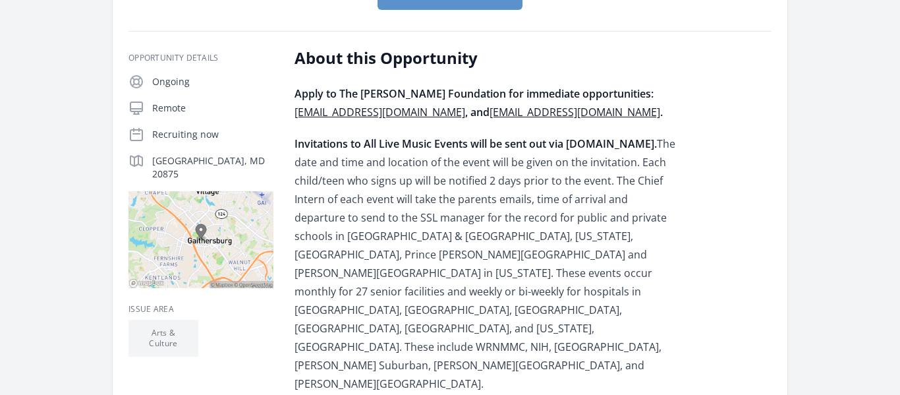
click at [416, 169] on p "Invitations to All Live Music Events will be sent out via Signup.com. The date …" at bounding box center [487, 263] width 385 height 258
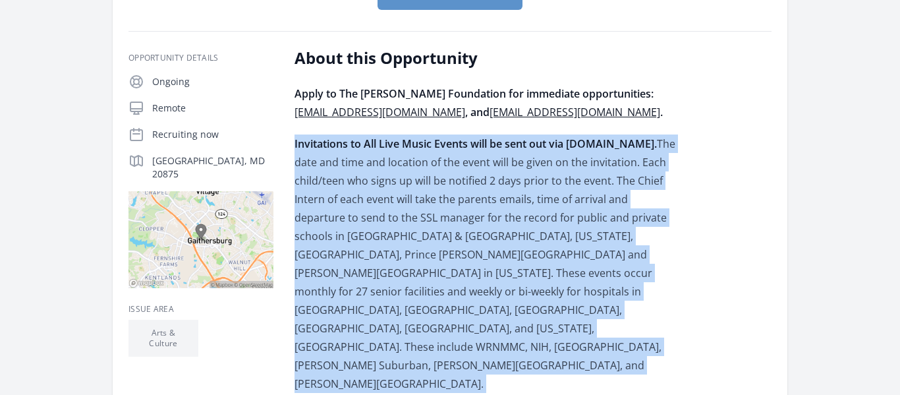
click at [416, 169] on p "Invitations to All Live Music Events will be sent out via Signup.com. The date …" at bounding box center [487, 263] width 385 height 258
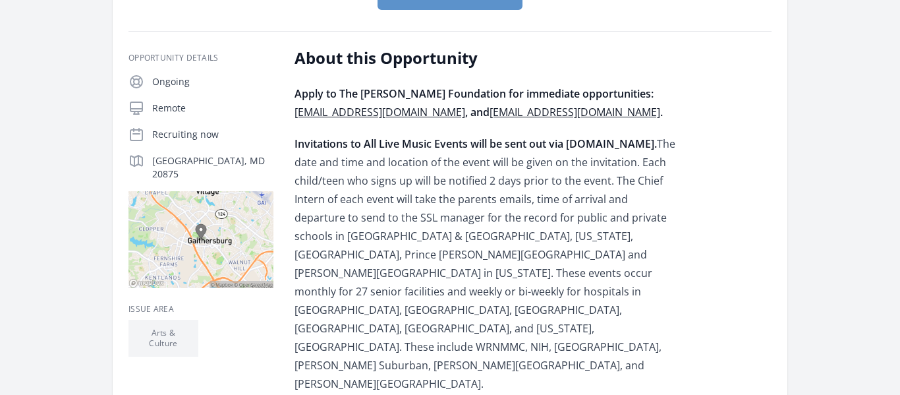
click at [416, 169] on p "Invitations to All Live Music Events will be sent out via Signup.com. The date …" at bounding box center [487, 263] width 385 height 258
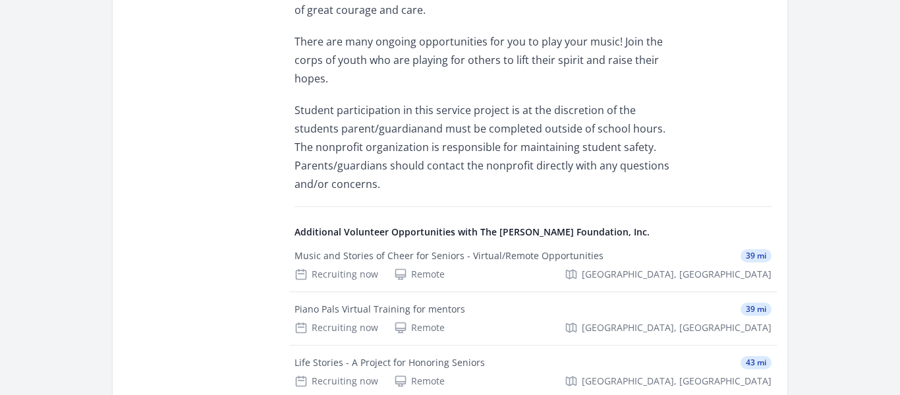
scroll to position [692, 0]
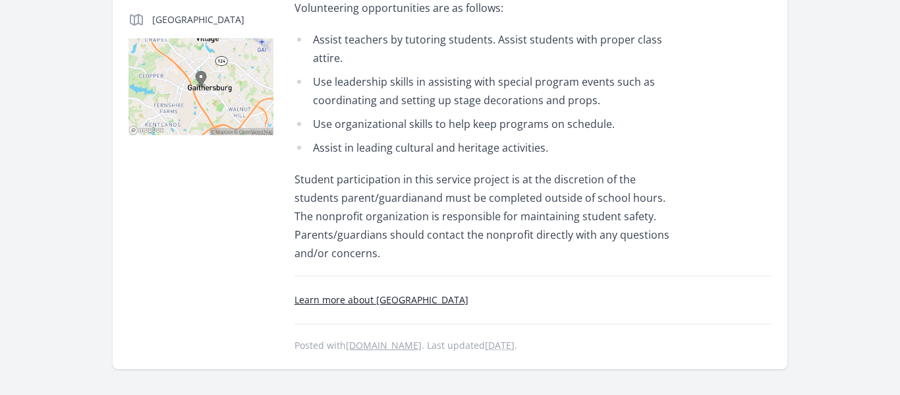
scroll to position [372, 0]
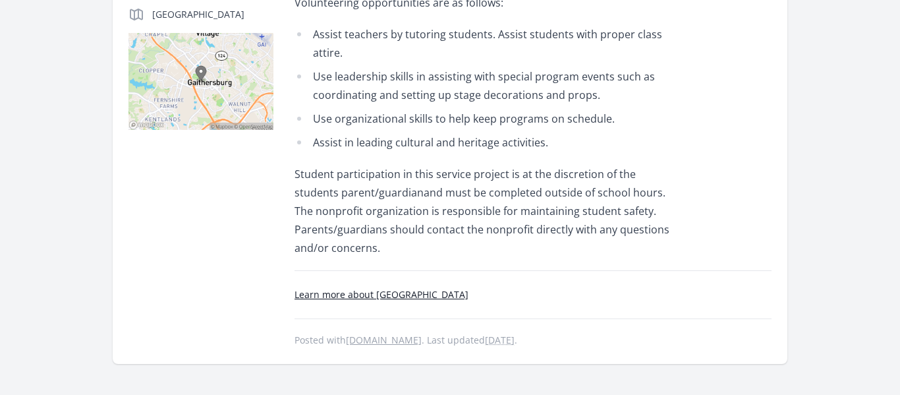
click at [485, 184] on p "Student participation in this service project is at the discretion of the stude…" at bounding box center [487, 211] width 385 height 92
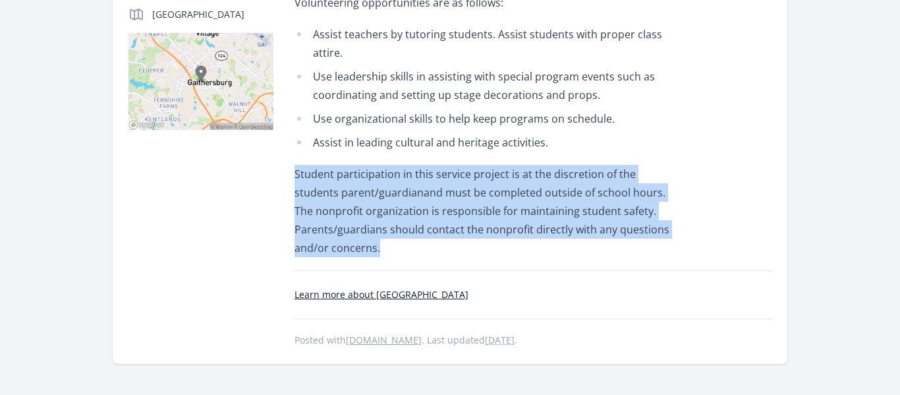
click at [485, 184] on p "Student participation in this service project is at the discretion of the stude…" at bounding box center [487, 211] width 385 height 92
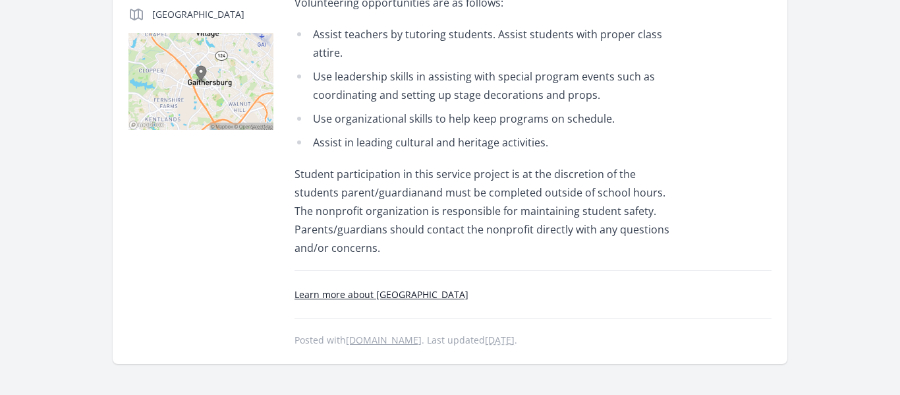
click at [485, 184] on p "Student participation in this service project is at the discretion of the stude…" at bounding box center [487, 211] width 385 height 92
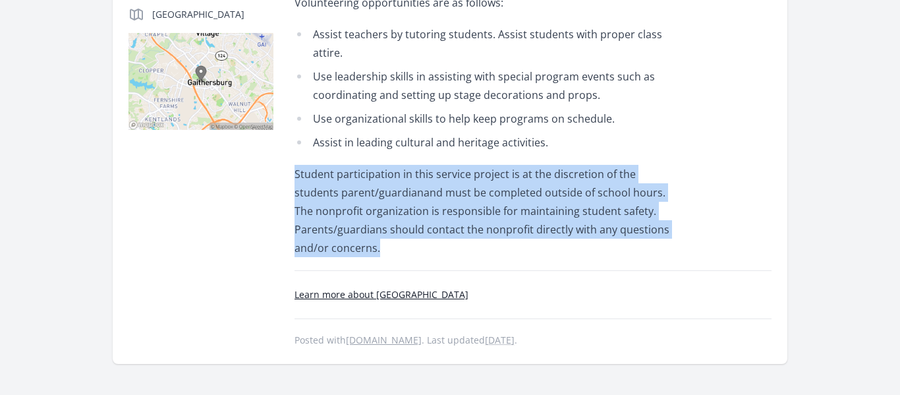
click at [485, 184] on p "Student participation in this service project is at the discretion of the stude…" at bounding box center [487, 211] width 385 height 92
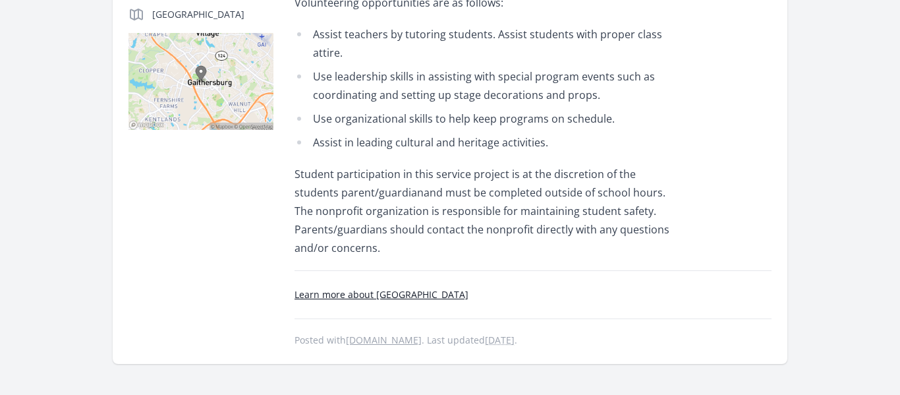
click at [485, 184] on p "Student participation in this service project is at the discretion of the stude…" at bounding box center [487, 211] width 385 height 92
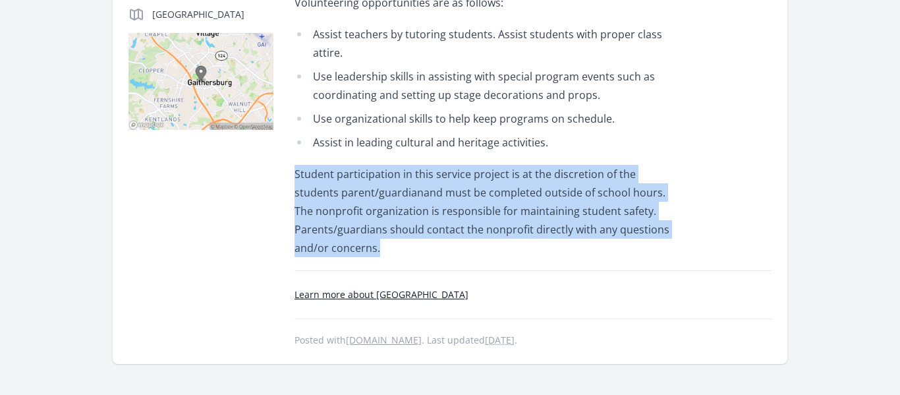
click at [485, 184] on p "Student participation in this service project is at the discretion of the stude…" at bounding box center [487, 211] width 385 height 92
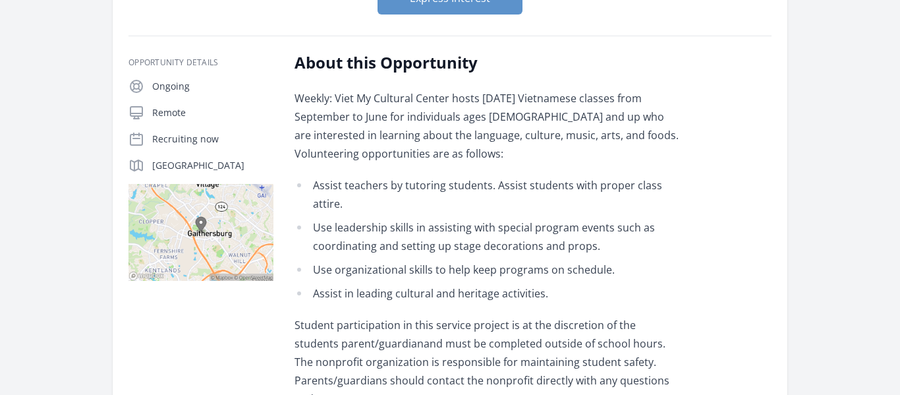
scroll to position [0, 0]
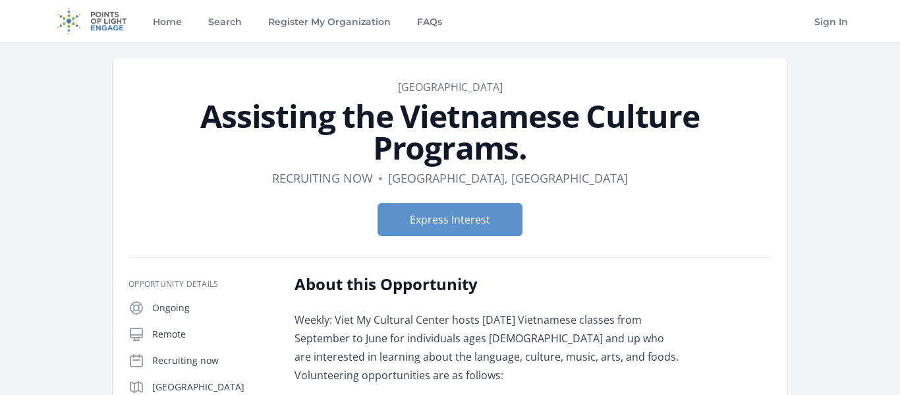
drag, startPoint x: 557, startPoint y: 86, endPoint x: 384, endPoint y: 82, distance: 172.7
click at [384, 82] on dd "[GEOGRAPHIC_DATA]" at bounding box center [449, 87] width 643 height 16
copy link "[GEOGRAPHIC_DATA]"
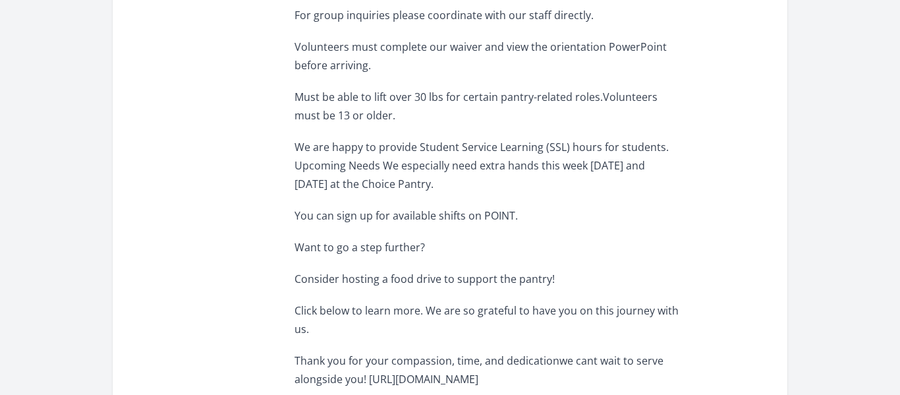
scroll to position [880, 0]
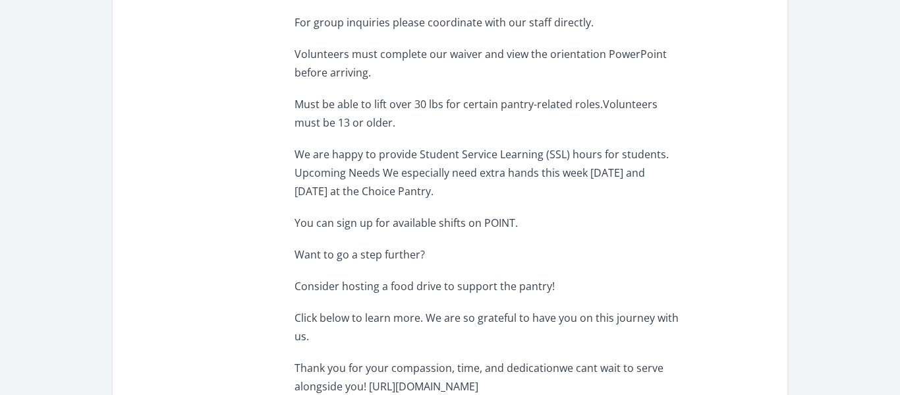
click at [438, 213] on p "You can sign up for available shifts on POINT." at bounding box center [487, 222] width 385 height 18
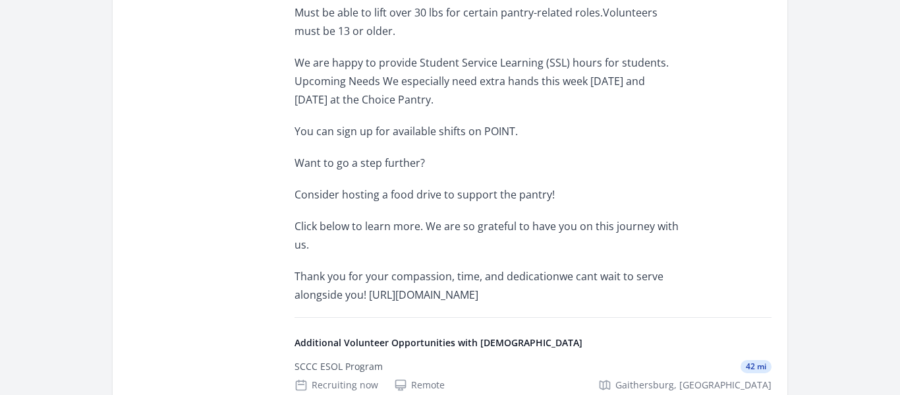
scroll to position [978, 0]
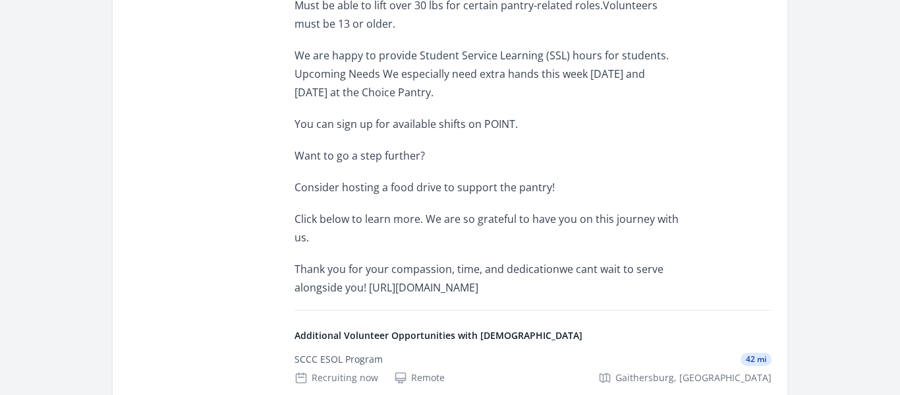
drag, startPoint x: 373, startPoint y: 270, endPoint x: 536, endPoint y: 264, distance: 163.5
click at [536, 264] on p "Thank you for your compassion, time, and dedicationwe cant wait to serve alongs…" at bounding box center [487, 278] width 385 height 37
copy p "ttps://[DOMAIN_NAME][URL]"
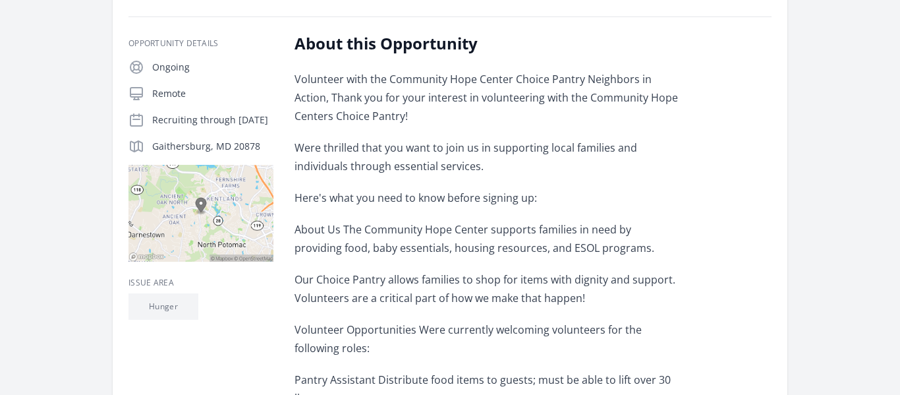
scroll to position [206, 0]
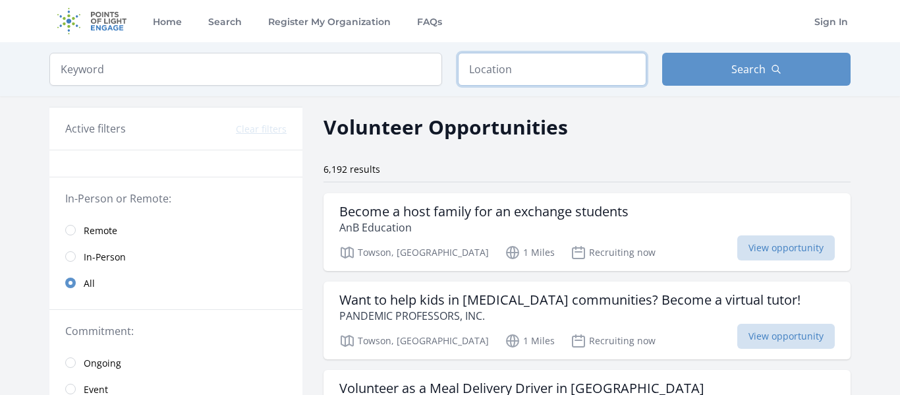
click at [573, 75] on input "text" at bounding box center [552, 69] width 188 height 33
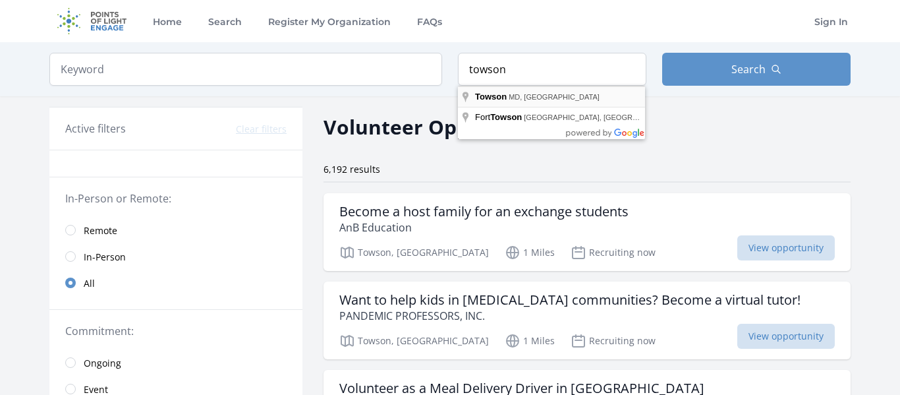
type input "Towson, MD, USA"
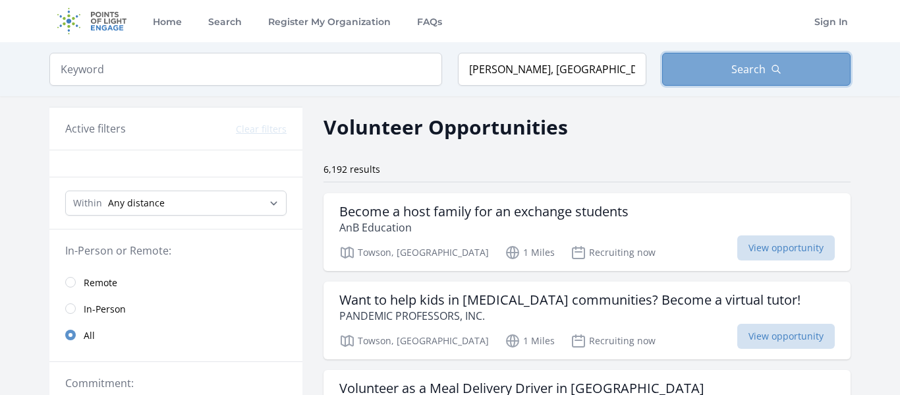
click at [719, 53] on button "Search" at bounding box center [756, 69] width 188 height 33
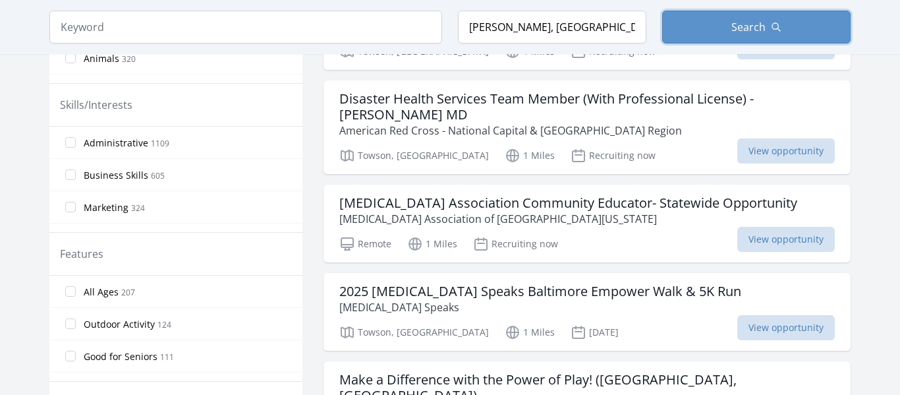
scroll to position [583, 0]
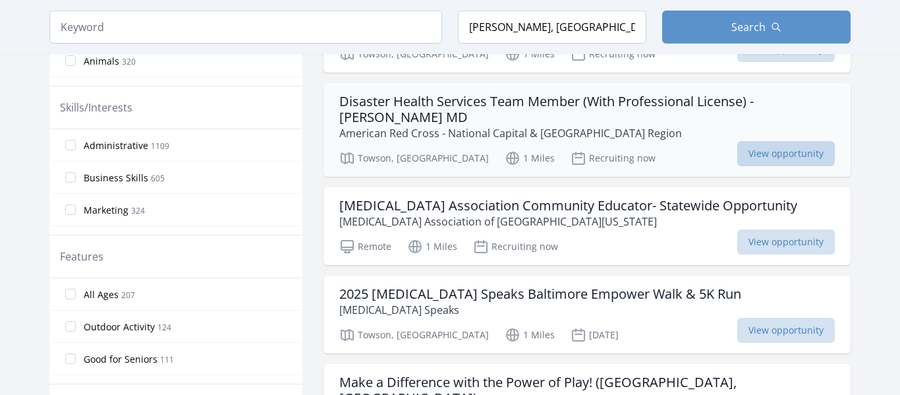
click at [760, 141] on span "View opportunity" at bounding box center [786, 153] width 98 height 25
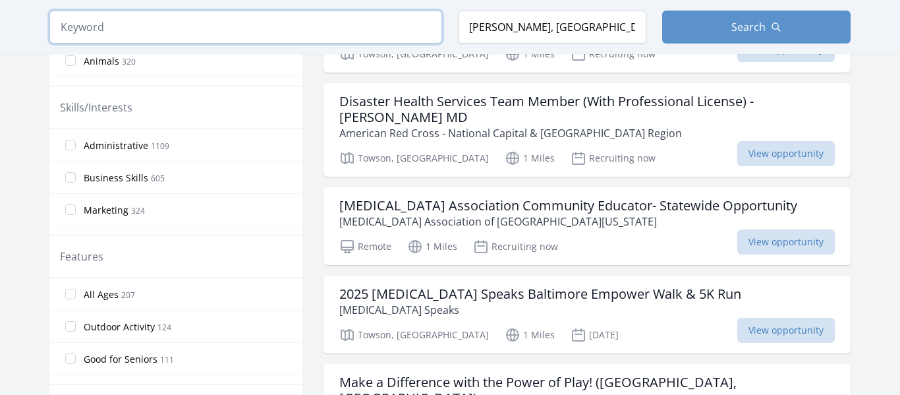
click at [246, 20] on input "search" at bounding box center [245, 27] width 393 height 33
type input "service learning"
click button "submit" at bounding box center [0, 0] width 0 height 0
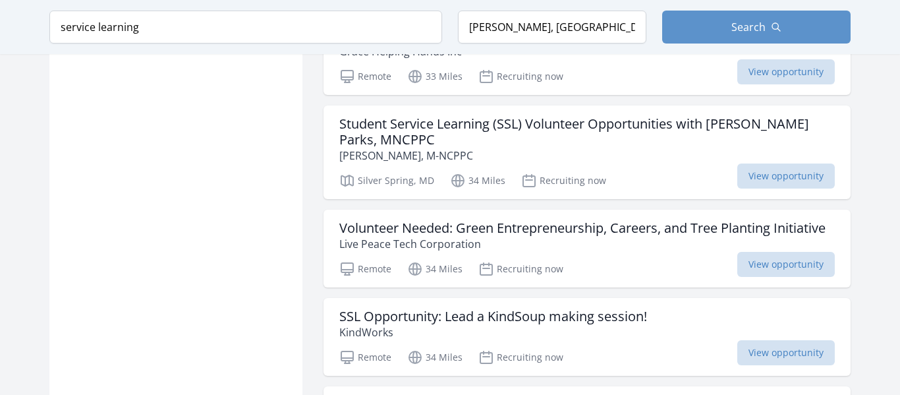
scroll to position [1098, 0]
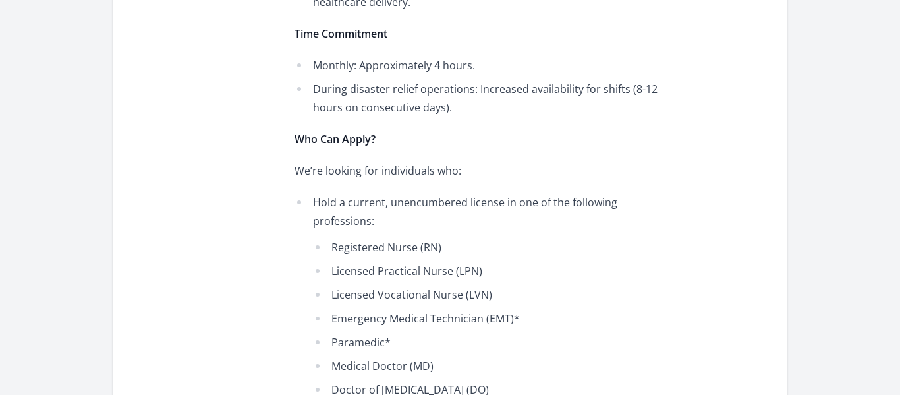
scroll to position [997, 0]
